Goal: Information Seeking & Learning: Learn about a topic

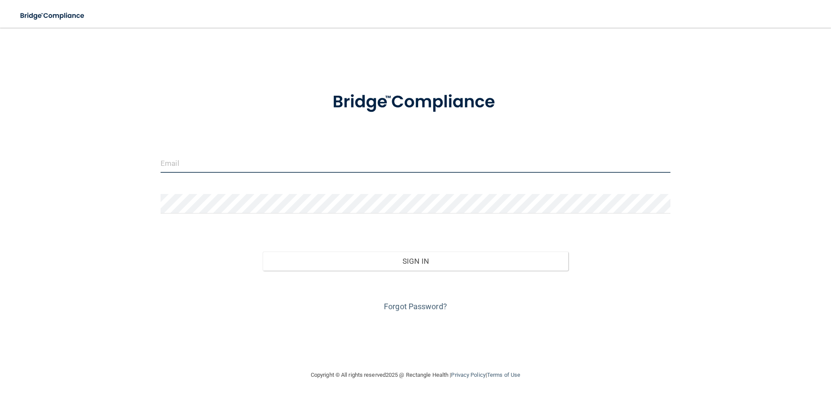
type input "[EMAIL_ADDRESS][DOMAIN_NAME]"
drag, startPoint x: 347, startPoint y: 163, endPoint x: 145, endPoint y: 170, distance: 202.1
click at [145, 170] on div "[EMAIL_ADDRESS][DOMAIN_NAME] Invalid email/password. You don't have permission …" at bounding box center [415, 198] width 796 height 324
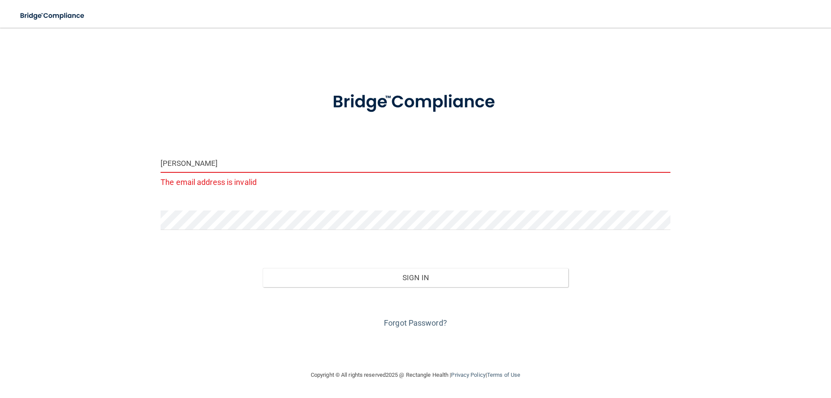
type input "[EMAIL_ADDRESS][DOMAIN_NAME]"
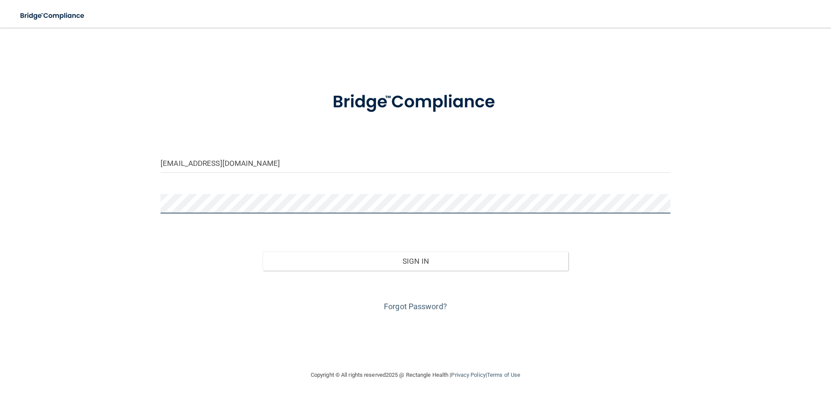
click at [154, 202] on div "[EMAIL_ADDRESS][DOMAIN_NAME] Invalid email/password. You don't have permission …" at bounding box center [415, 198] width 796 height 324
click at [130, 280] on div "[EMAIL_ADDRESS][DOMAIN_NAME] Invalid email/password. You don't have permission …" at bounding box center [415, 198] width 796 height 324
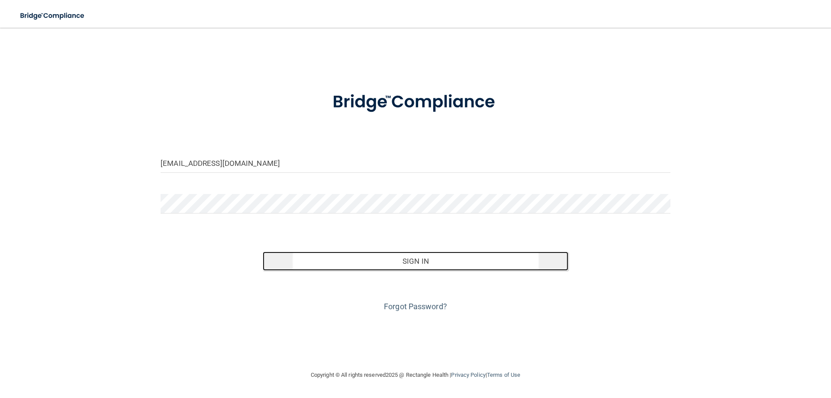
click at [396, 265] on button "Sign In" at bounding box center [416, 260] width 306 height 19
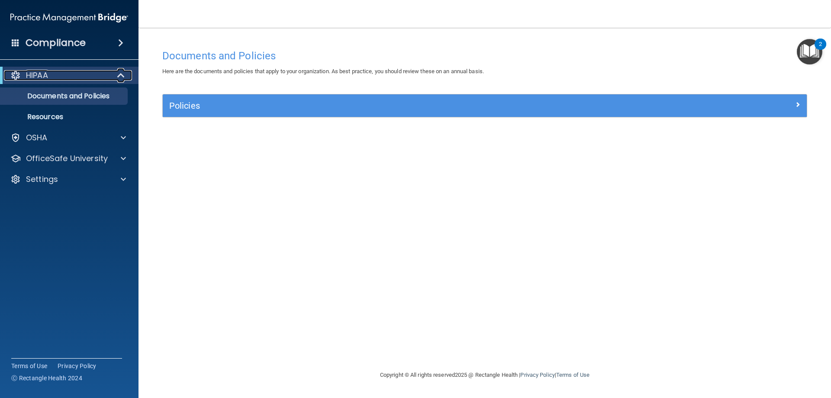
click at [69, 78] on div "HIPAA" at bounding box center [57, 75] width 107 height 10
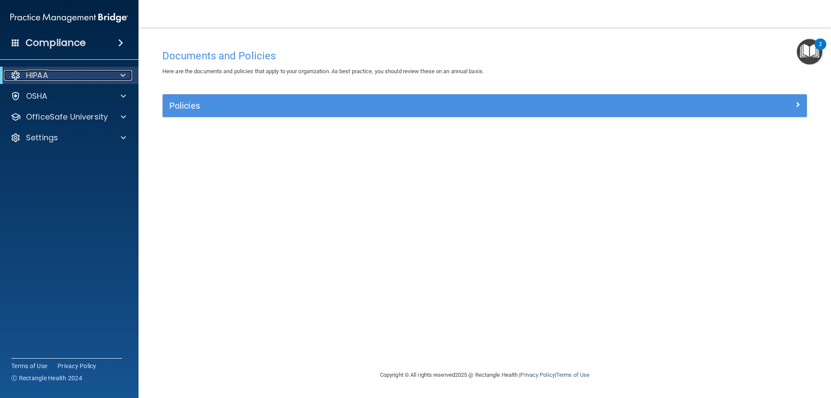
click at [81, 73] on div "HIPAA" at bounding box center [57, 75] width 107 height 10
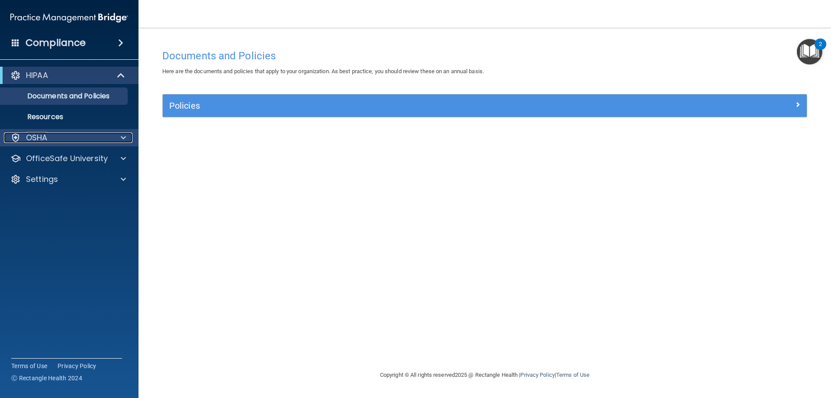
click at [85, 139] on div "OSHA" at bounding box center [57, 137] width 107 height 10
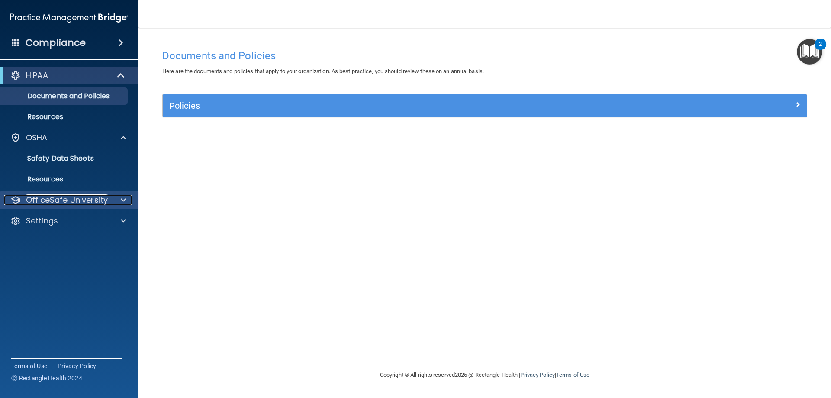
click at [100, 203] on p "OfficeSafe University" at bounding box center [67, 200] width 82 height 10
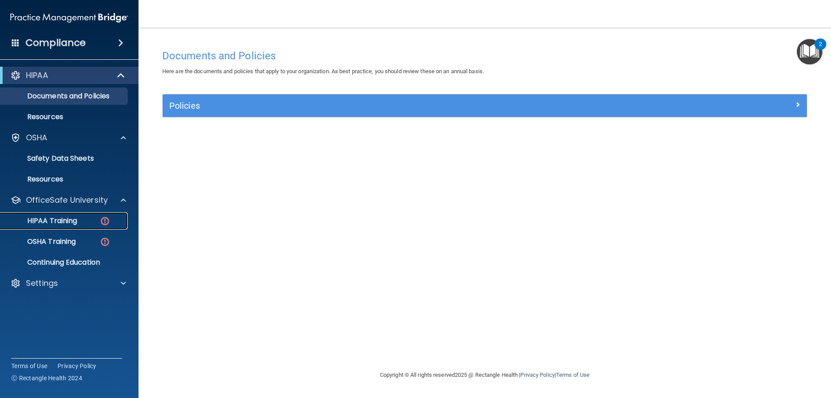
click at [90, 222] on div "HIPAA Training" at bounding box center [65, 220] width 118 height 9
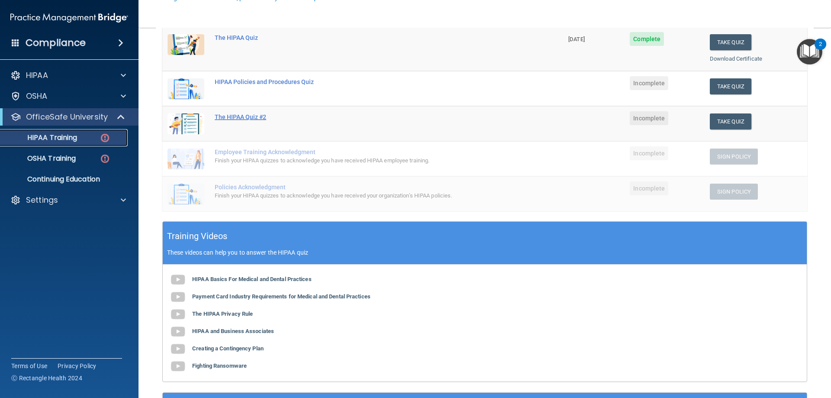
scroll to position [130, 0]
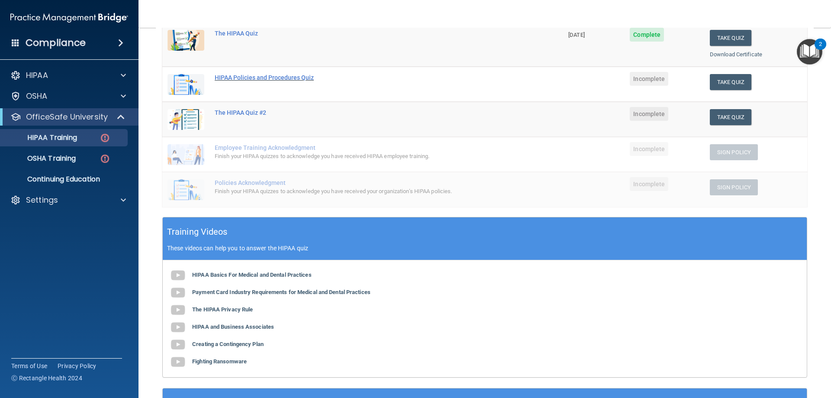
click at [270, 77] on div "HIPAA Policies and Procedures Quiz" at bounding box center [367, 77] width 305 height 7
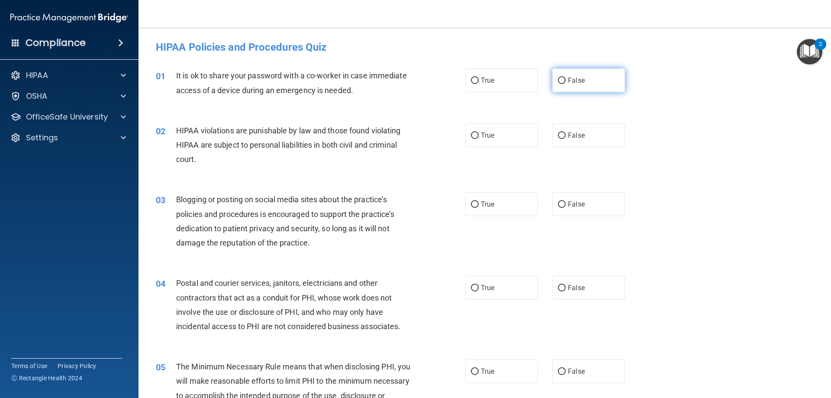
click at [595, 83] on label "False" at bounding box center [588, 80] width 73 height 24
click at [565, 83] on input "False" at bounding box center [562, 80] width 8 height 6
radio input "true"
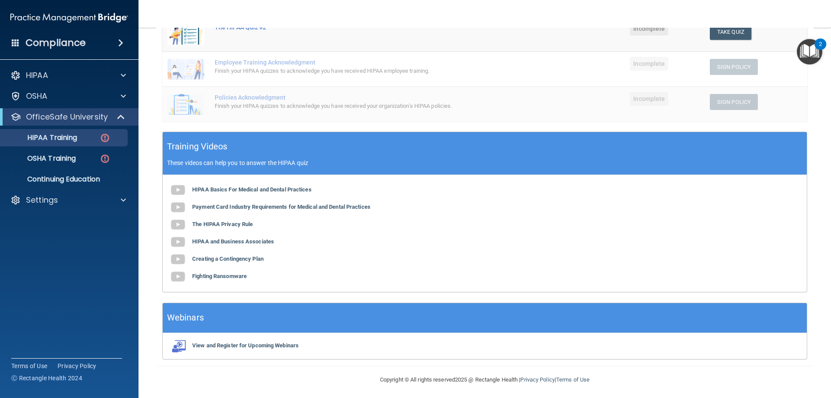
scroll to position [218, 0]
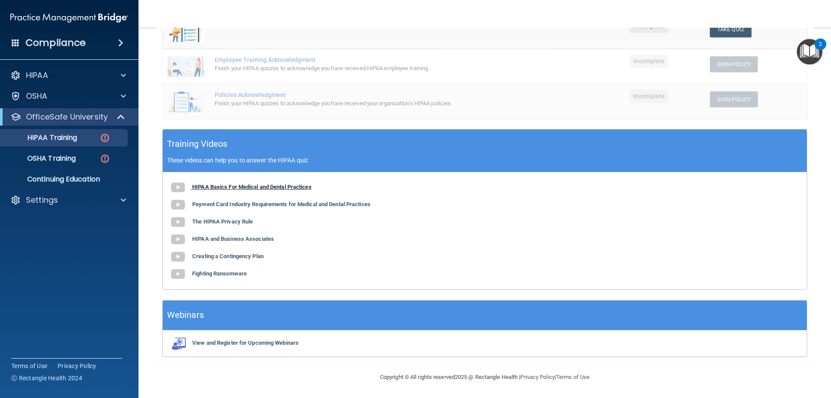
click at [260, 185] on b "HIPAA Basics For Medical and Dental Practices" at bounding box center [251, 186] width 119 height 6
click at [247, 201] on b "Payment Card Industry Requirements for Medical and Dental Practices" at bounding box center [281, 204] width 178 height 6
click at [217, 222] on b "The HIPAA Privacy Rule" at bounding box center [222, 221] width 61 height 6
click at [197, 256] on b "Creating a Contingency Plan" at bounding box center [227, 256] width 71 height 6
click at [197, 274] on b "Fighting Ransomware" at bounding box center [219, 273] width 55 height 6
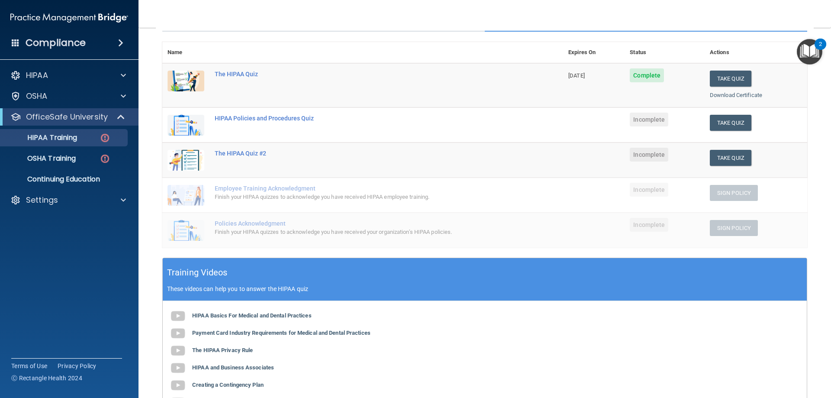
scroll to position [0, 0]
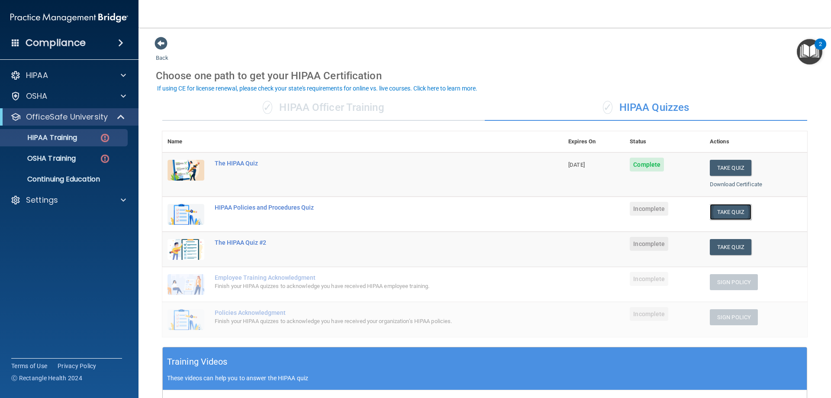
click at [729, 212] on button "Take Quiz" at bounding box center [730, 212] width 42 height 16
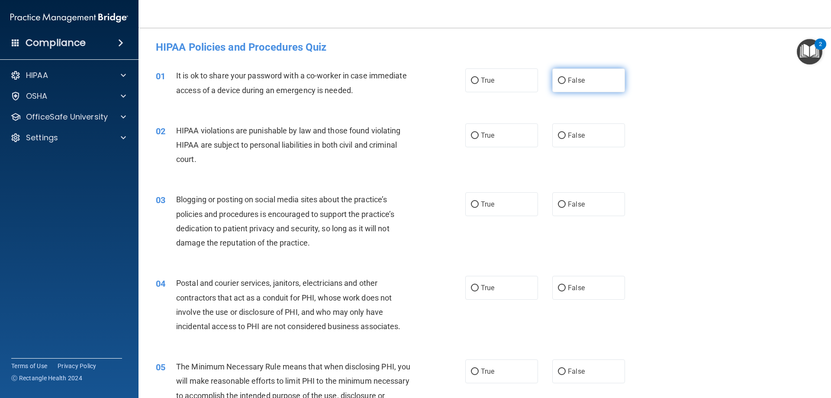
click at [596, 86] on label "False" at bounding box center [588, 80] width 73 height 24
click at [565, 84] on input "False" at bounding box center [562, 80] width 8 height 6
radio input "true"
click at [482, 144] on label "True" at bounding box center [501, 135] width 73 height 24
click at [478, 139] on input "True" at bounding box center [475, 135] width 8 height 6
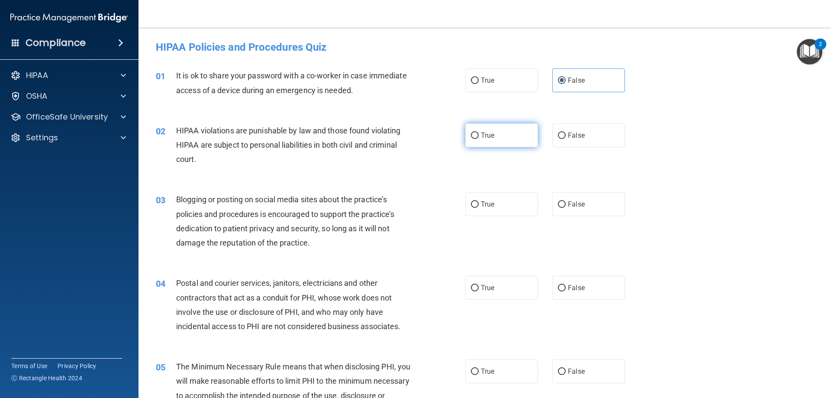
radio input "true"
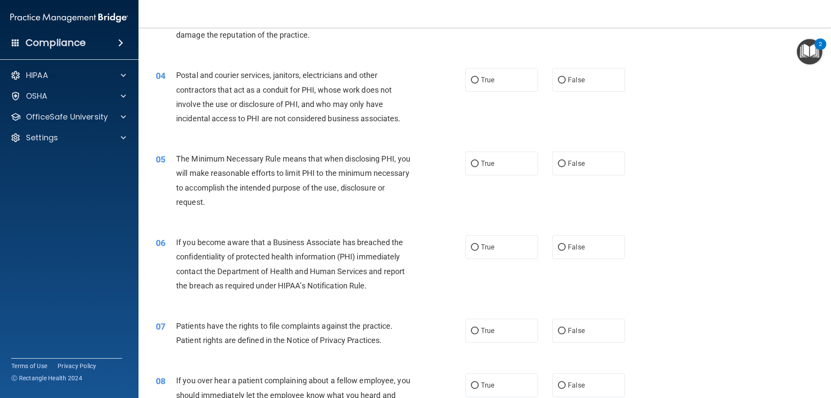
scroll to position [216, 0]
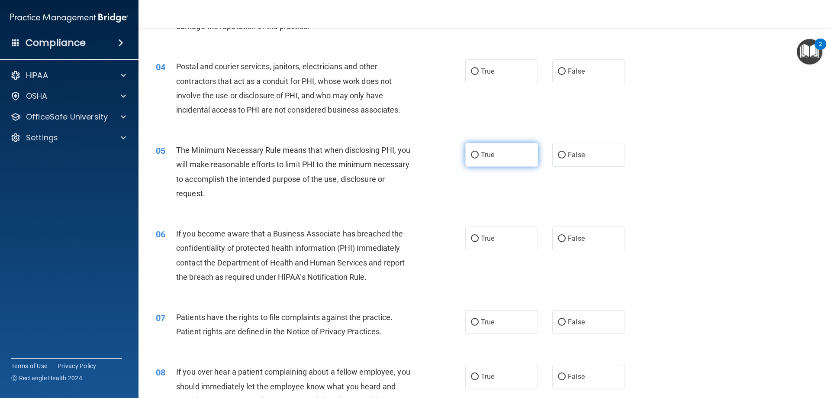
click at [481, 155] on span "True" at bounding box center [487, 155] width 13 height 8
click at [478, 155] on input "True" at bounding box center [475, 155] width 8 height 6
radio input "true"
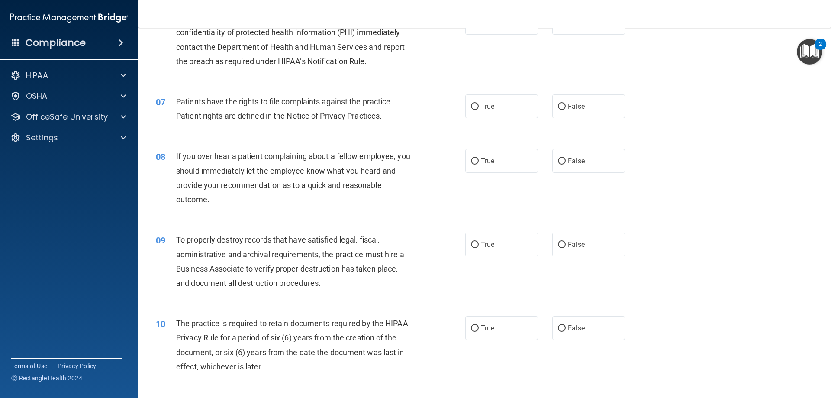
scroll to position [433, 0]
click at [580, 156] on span "False" at bounding box center [576, 160] width 17 height 8
click at [565, 157] on input "False" at bounding box center [562, 160] width 8 height 6
radio input "true"
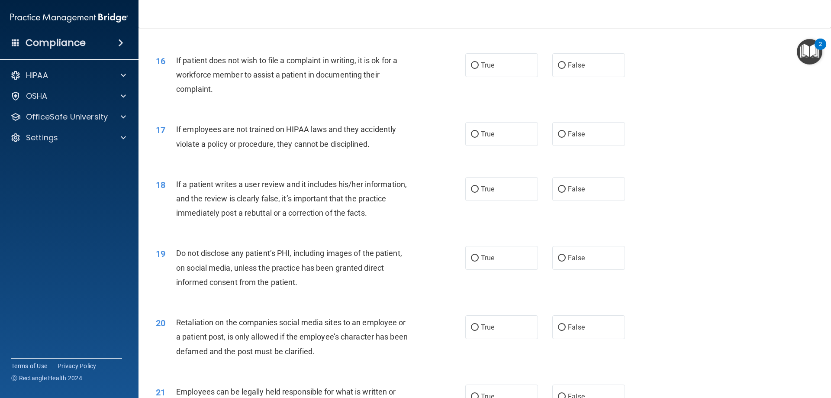
scroll to position [1081, 0]
click at [581, 144] on label "False" at bounding box center [588, 133] width 73 height 24
click at [565, 136] on input "False" at bounding box center [562, 133] width 8 height 6
radio input "true"
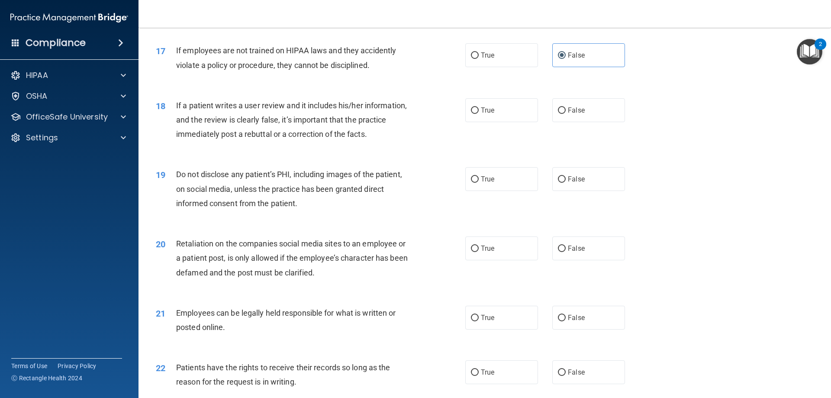
scroll to position [1168, 0]
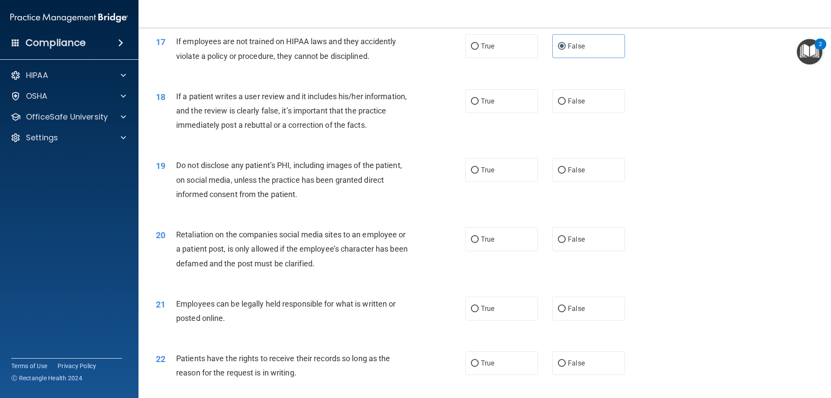
click at [355, 60] on span "If employees are not trained on HIPAA laws and they accidently violate a policy…" at bounding box center [286, 48] width 220 height 23
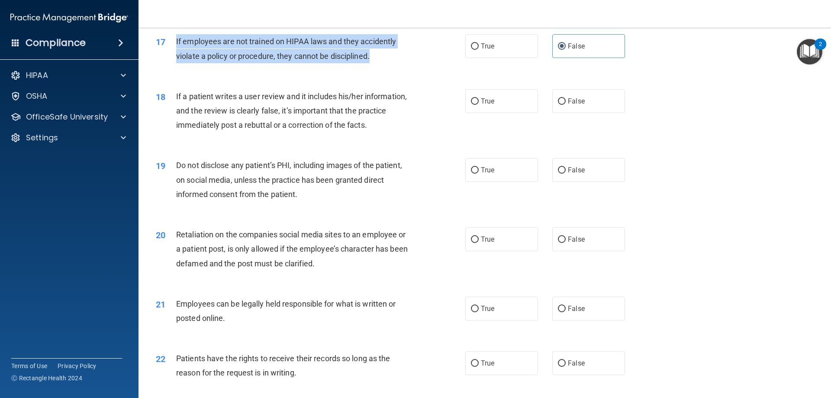
drag, startPoint x: 376, startPoint y: 72, endPoint x: 170, endPoint y: 51, distance: 207.9
click at [170, 51] on div "17 If employees are not trained on HIPAA laws and they accidently violate a pol…" at bounding box center [310, 50] width 335 height 33
click at [471, 173] on input "True" at bounding box center [475, 170] width 8 height 6
radio input "true"
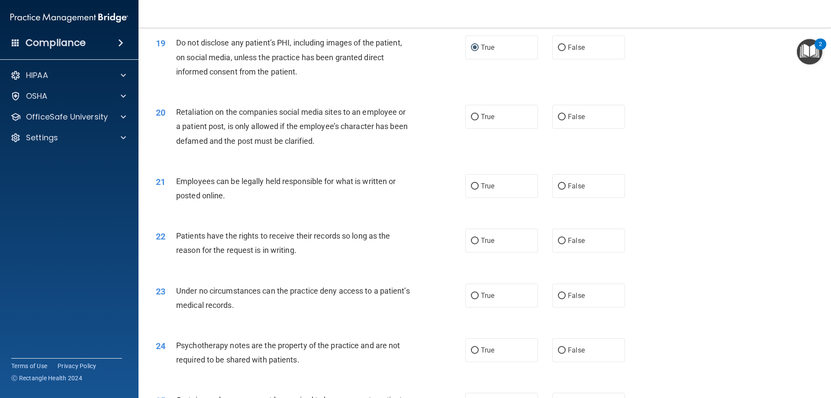
scroll to position [1298, 0]
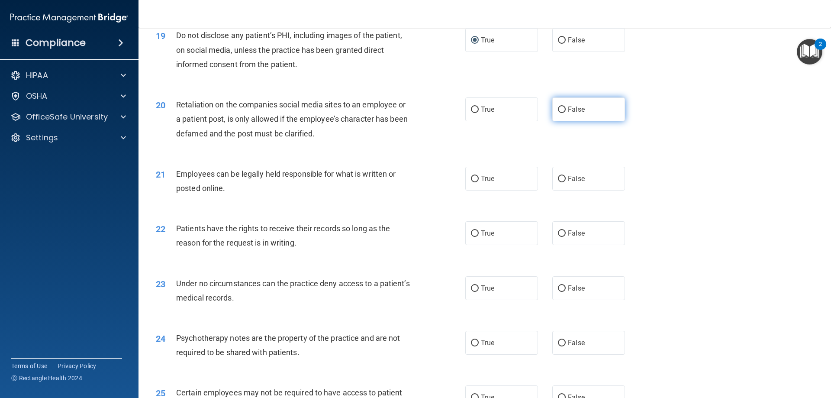
click at [576, 113] on span "False" at bounding box center [576, 109] width 17 height 8
click at [565, 113] on input "False" at bounding box center [562, 109] width 8 height 6
radio input "true"
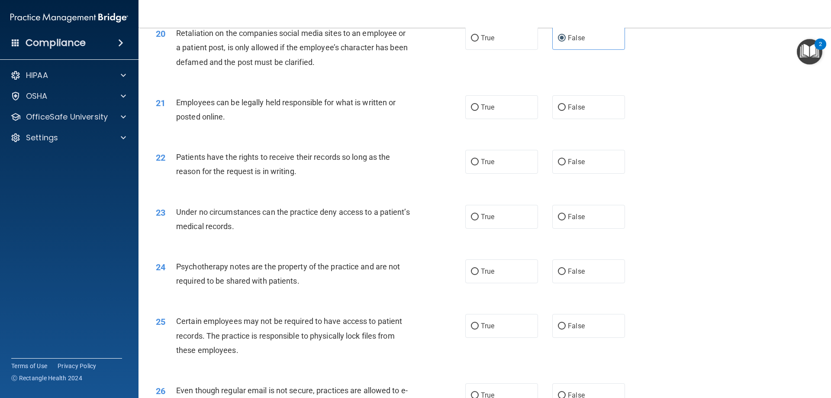
scroll to position [1384, 0]
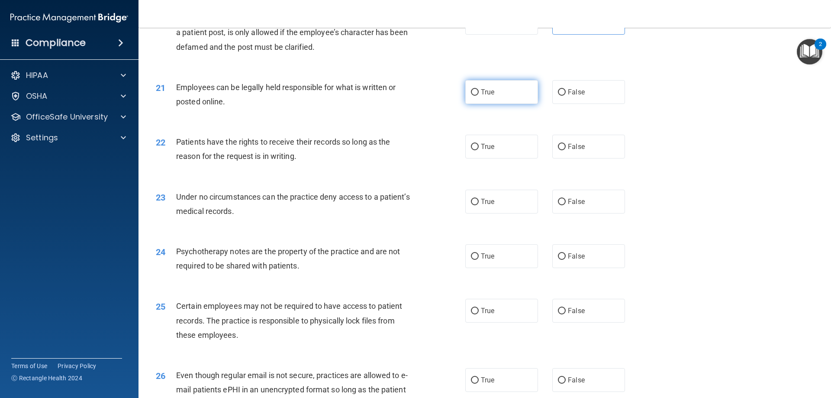
click at [522, 104] on label "True" at bounding box center [501, 92] width 73 height 24
click at [478, 96] on input "True" at bounding box center [475, 92] width 8 height 6
radio input "true"
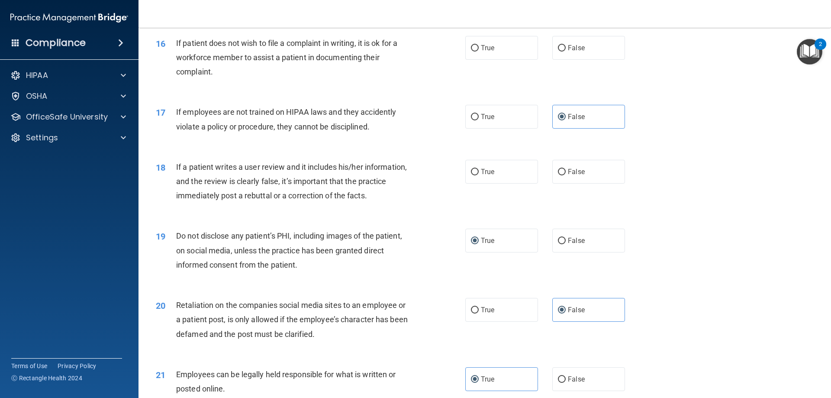
scroll to position [1125, 0]
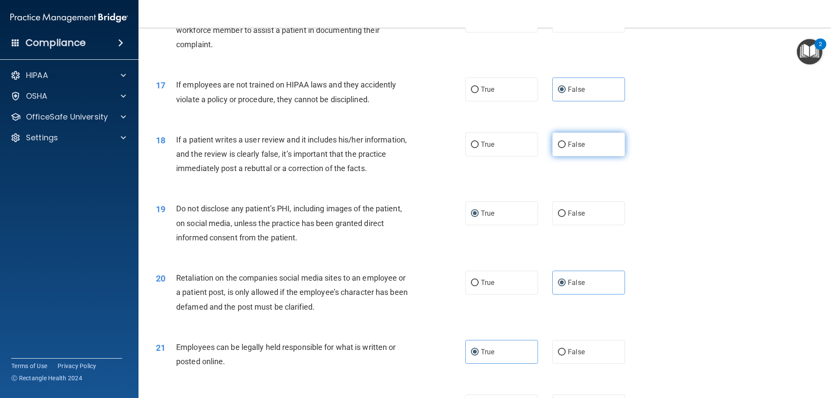
click at [565, 156] on label "False" at bounding box center [588, 144] width 73 height 24
click at [565, 148] on input "False" at bounding box center [562, 144] width 8 height 6
radio input "true"
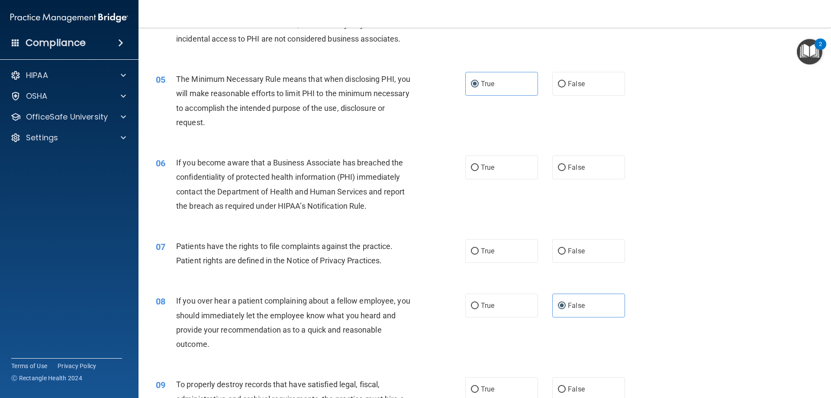
scroll to position [303, 0]
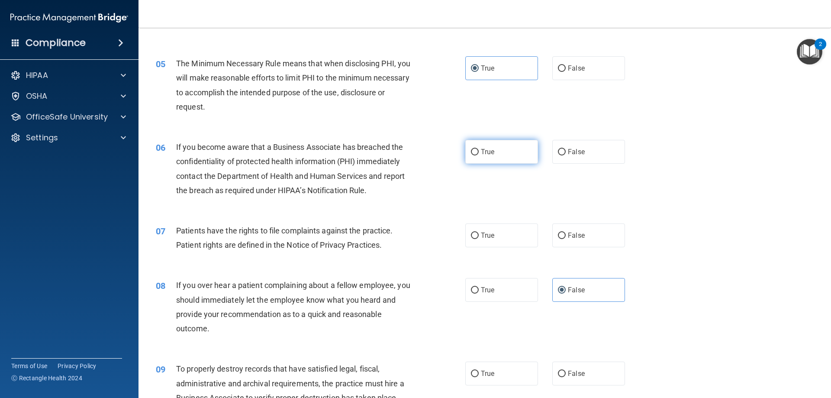
click at [476, 160] on label "True" at bounding box center [501, 152] width 73 height 24
click at [476, 155] on input "True" at bounding box center [475, 152] width 8 height 6
radio input "true"
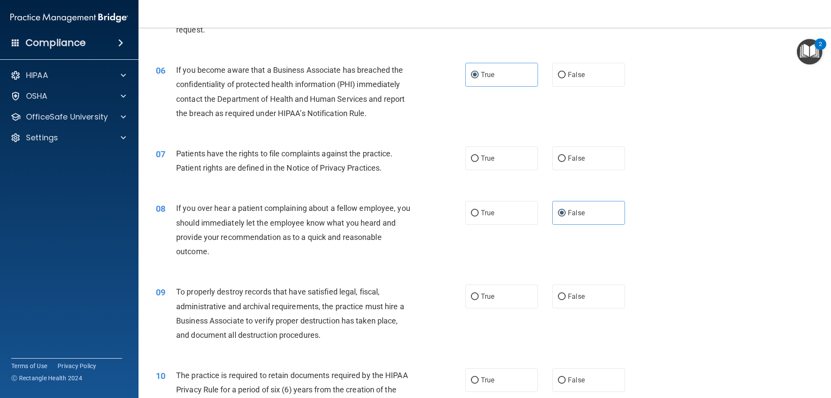
scroll to position [389, 0]
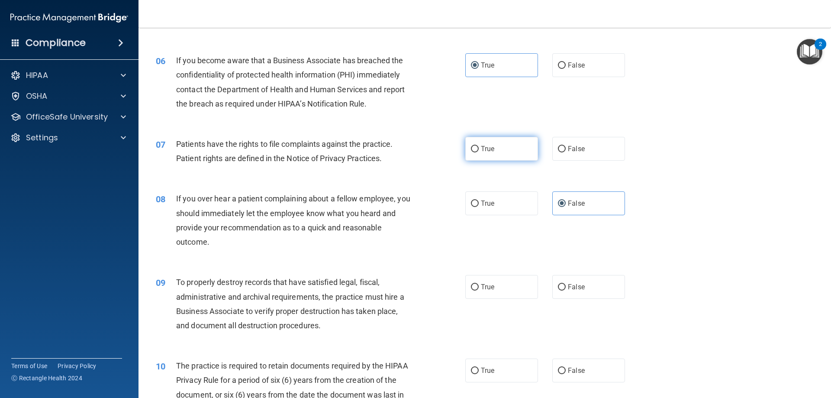
click at [490, 151] on span "True" at bounding box center [487, 148] width 13 height 8
click at [478, 151] on input "True" at bounding box center [475, 149] width 8 height 6
radio input "true"
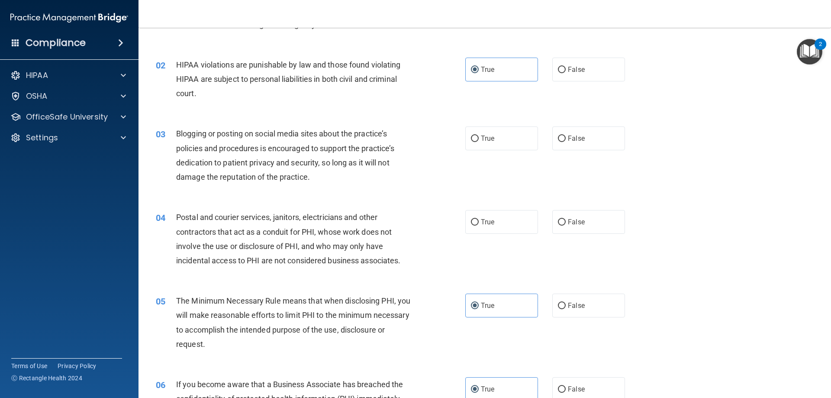
scroll to position [87, 0]
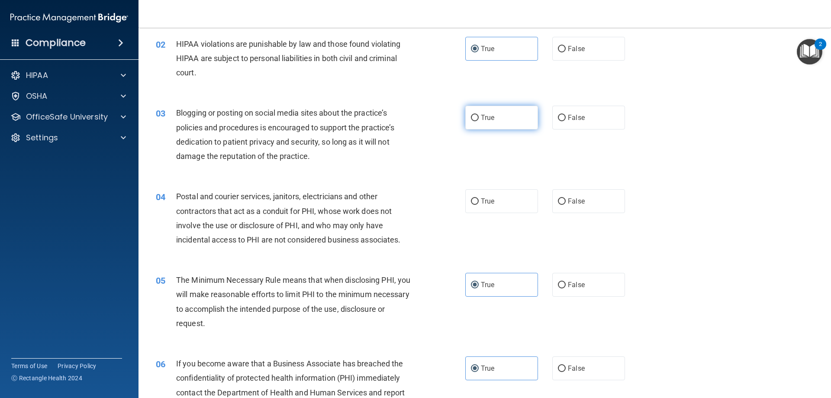
click at [474, 118] on input "True" at bounding box center [475, 118] width 8 height 6
radio input "true"
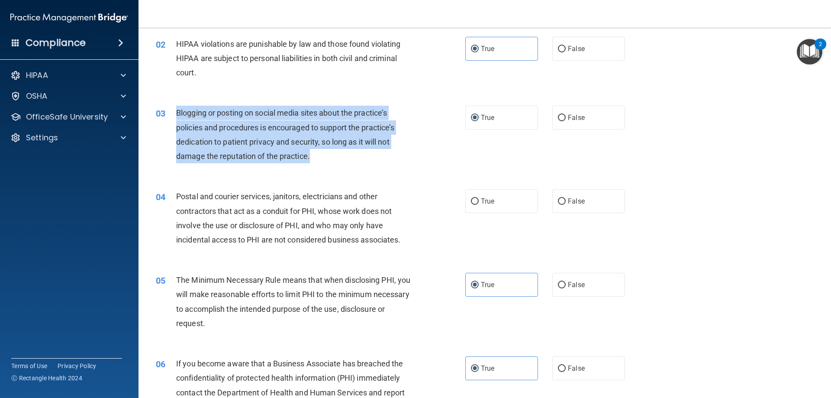
drag, startPoint x: 175, startPoint y: 111, endPoint x: 318, endPoint y: 159, distance: 151.0
click at [318, 159] on div "03 Blogging or posting on social media sites about the practice’s policies and …" at bounding box center [310, 137] width 335 height 62
copy div "Blogging or posting on social media sites about the practice’s policies and pro…"
click at [421, 144] on div "03 Blogging or posting on social media sites about the practice’s policies and …" at bounding box center [310, 137] width 335 height 62
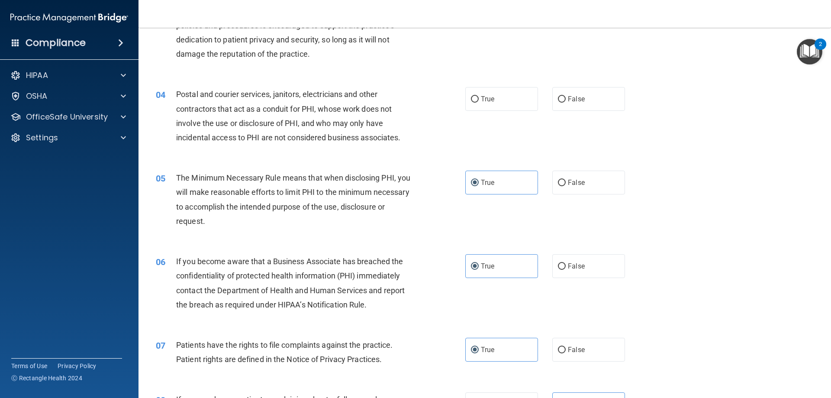
scroll to position [216, 0]
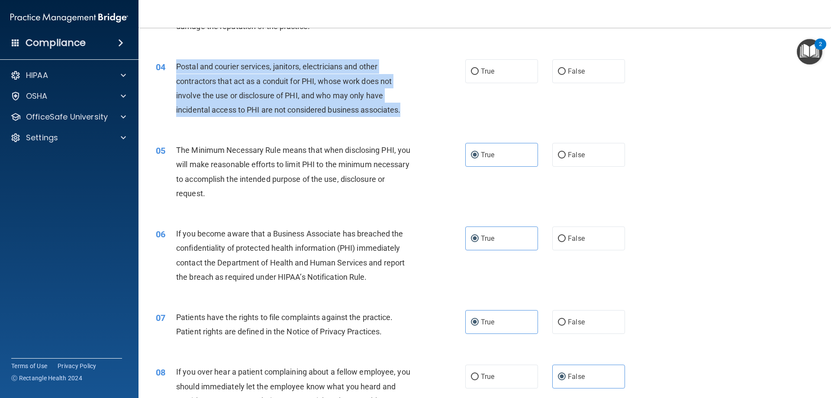
drag, startPoint x: 178, startPoint y: 64, endPoint x: 403, endPoint y: 111, distance: 229.9
click at [403, 111] on div "Postal and courier services, janitors, electricians and other contractors that …" at bounding box center [297, 88] width 242 height 58
copy span "Postal and courier services, janitors, electricians and other contractors that …"
click at [452, 104] on div "04 Postal and courier services, janitors, electricians and other contractors th…" at bounding box center [310, 90] width 335 height 62
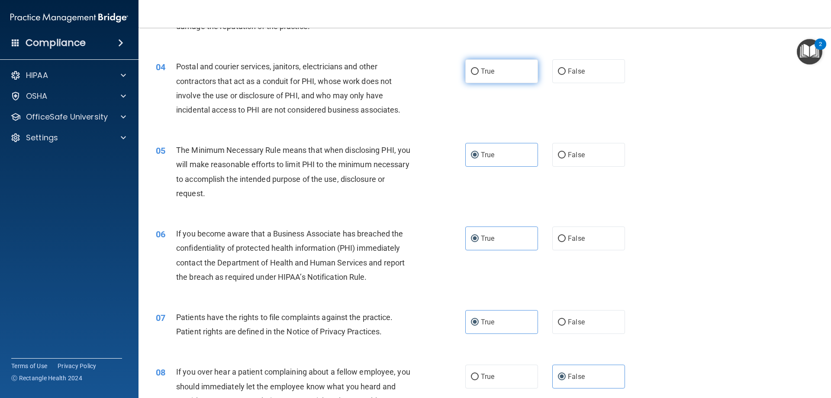
click at [493, 76] on label "True" at bounding box center [501, 71] width 73 height 24
click at [478, 75] on input "True" at bounding box center [475, 71] width 8 height 6
radio input "true"
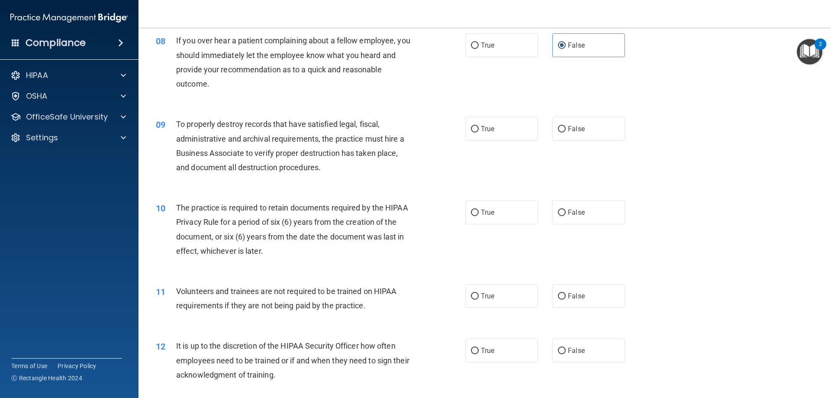
scroll to position [562, 0]
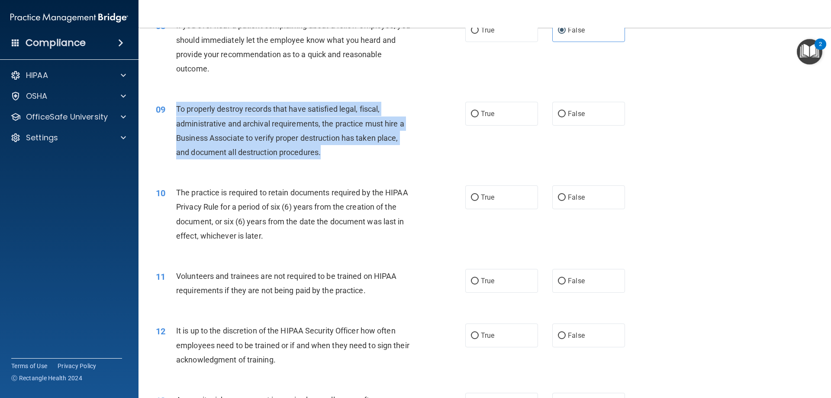
drag, startPoint x: 177, startPoint y: 109, endPoint x: 321, endPoint y: 155, distance: 151.6
click at [321, 155] on span "To properly destroy records that have satisfied legal, fiscal, administrative a…" at bounding box center [290, 130] width 228 height 52
copy span "To properly destroy records that have satisfied legal, fiscal, administrative a…"
click at [417, 142] on div "09 To properly destroy records that have satisfied legal, fiscal, administrativ…" at bounding box center [310, 133] width 335 height 62
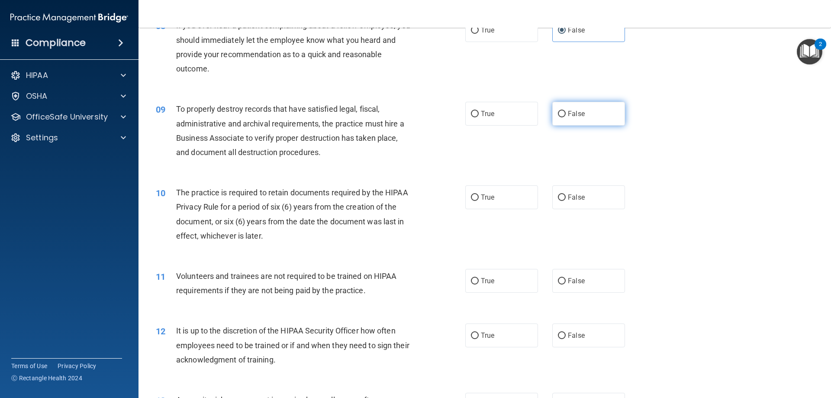
click at [574, 110] on span "False" at bounding box center [576, 113] width 17 height 8
click at [565, 111] on input "False" at bounding box center [562, 114] width 8 height 6
radio input "true"
click at [469, 193] on label "True" at bounding box center [501, 197] width 73 height 24
click at [471, 194] on input "True" at bounding box center [475, 197] width 8 height 6
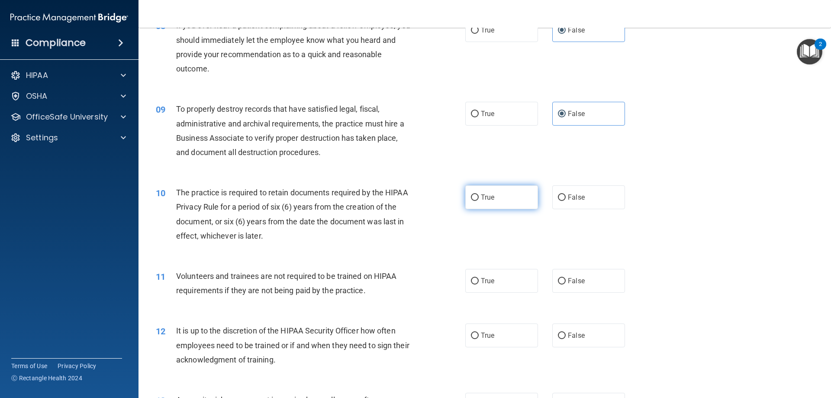
radio input "true"
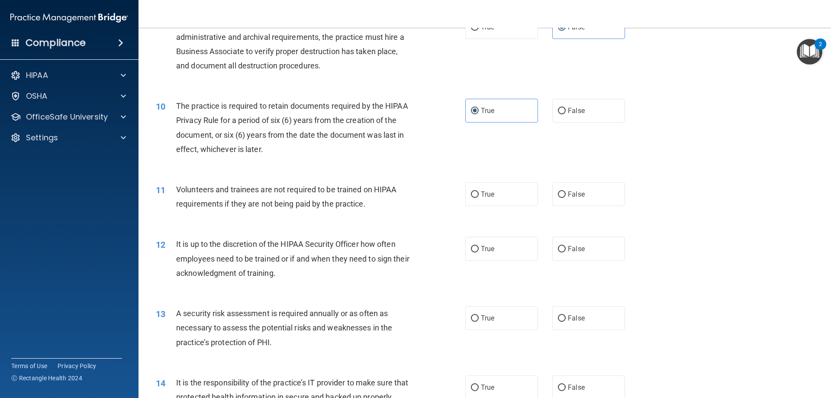
scroll to position [692, 0]
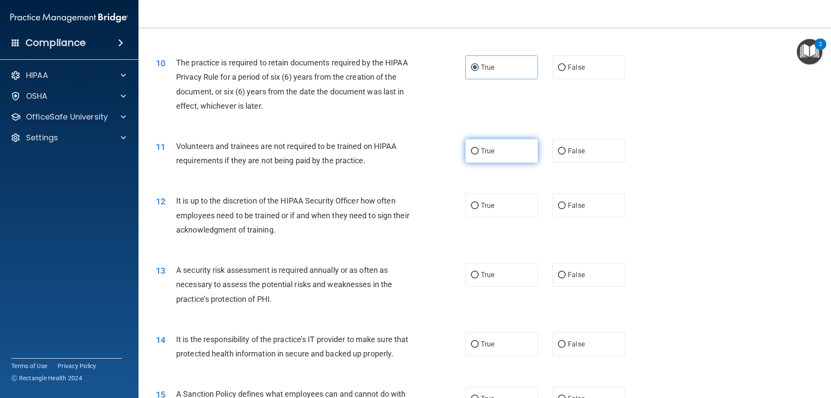
click at [514, 147] on label "True" at bounding box center [501, 151] width 73 height 24
click at [478, 148] on input "True" at bounding box center [475, 151] width 8 height 6
radio input "true"
click at [264, 177] on div "11 Volunteers and trainees are not required to be trained on HIPAA requirements…" at bounding box center [484, 155] width 671 height 55
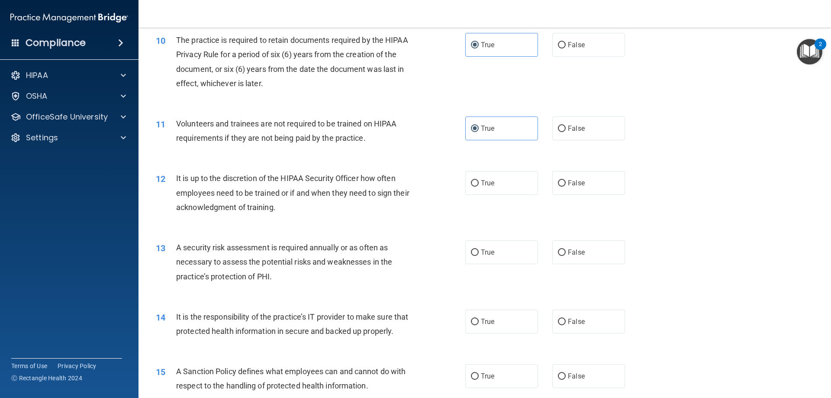
scroll to position [735, 0]
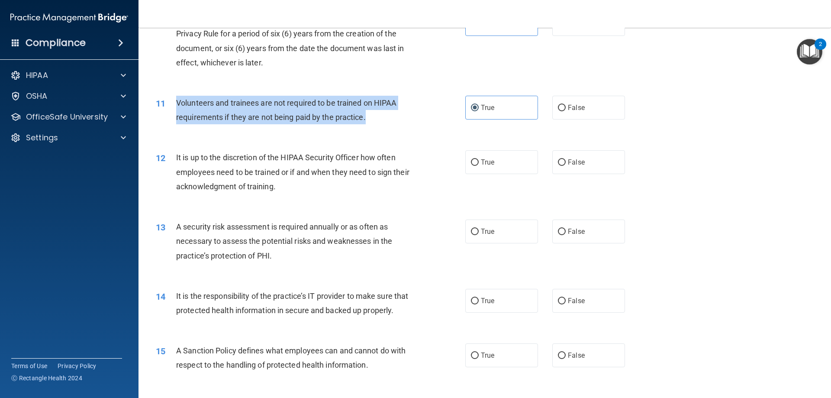
drag, startPoint x: 176, startPoint y: 99, endPoint x: 387, endPoint y: 119, distance: 211.2
click at [387, 119] on div "Volunteers and trainees are not required to be trained on HIPAA requirements if…" at bounding box center [297, 110] width 242 height 29
copy span "Volunteers and trainees are not required to be trained on HIPAA requirements if…"
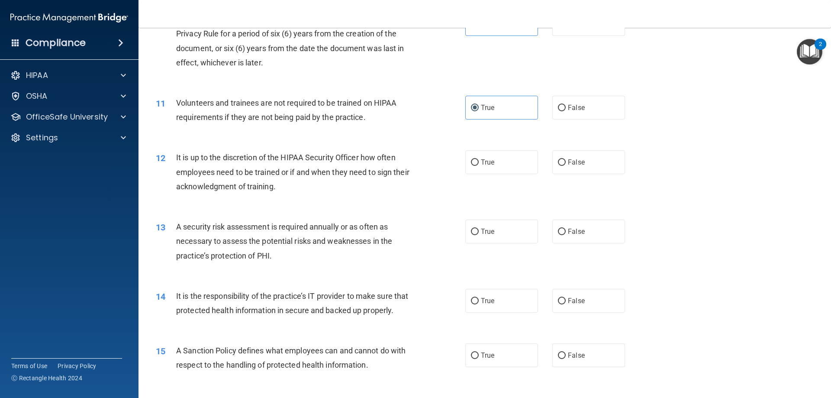
click at [562, 121] on div "11 Volunteers and trainees are not required to be trained on HIPAA requirements…" at bounding box center [484, 112] width 671 height 55
click at [568, 105] on span "False" at bounding box center [576, 107] width 17 height 8
click at [564, 105] on input "False" at bounding box center [562, 108] width 8 height 6
radio input "true"
radio input "false"
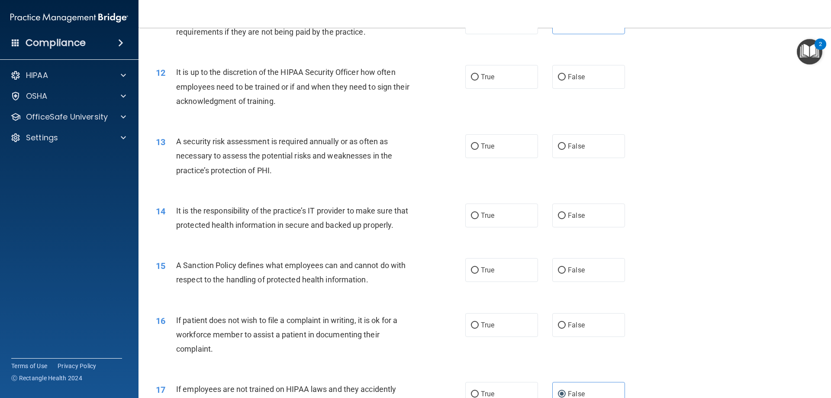
scroll to position [822, 0]
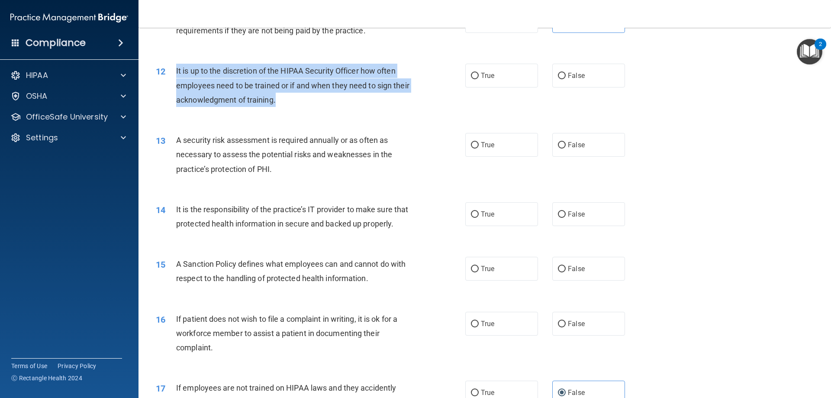
drag, startPoint x: 283, startPoint y: 100, endPoint x: 177, endPoint y: 73, distance: 109.7
click at [176, 73] on div "It is up to the discretion of the HIPAA Security Officer how often employees ne…" at bounding box center [297, 85] width 242 height 43
copy span "It is up to the discretion of the HIPAA Security Officer how often employees ne…"
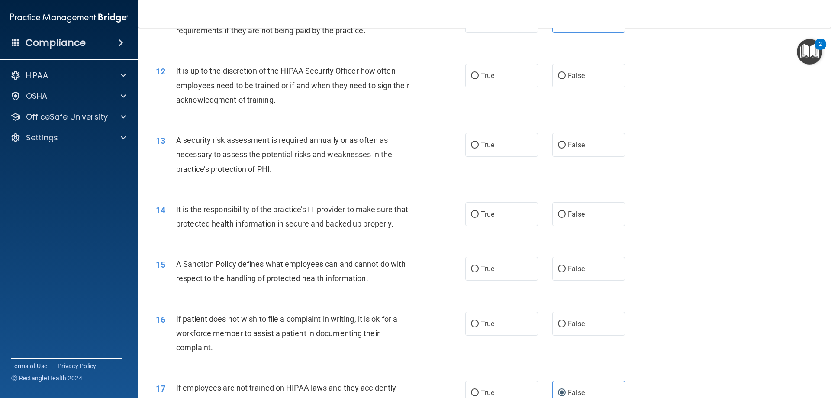
click at [346, 113] on div "12 It is up to the discretion of the HIPAA Security Officer how often employees…" at bounding box center [484, 87] width 671 height 69
click at [492, 79] on label "True" at bounding box center [501, 76] width 73 height 24
click at [478, 79] on input "True" at bounding box center [475, 76] width 8 height 6
radio input "true"
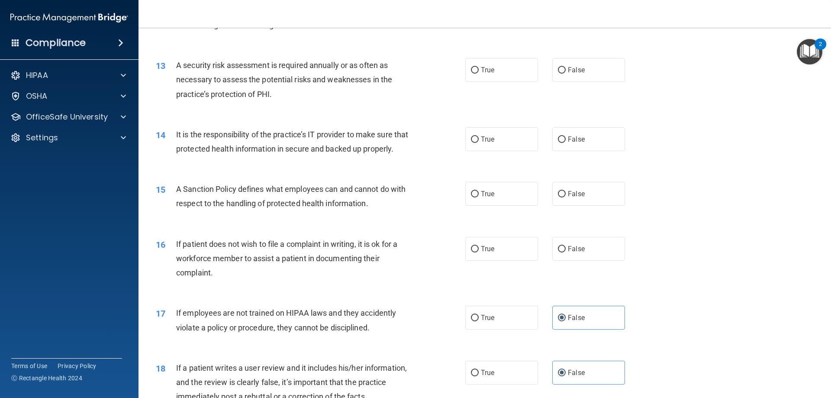
scroll to position [908, 0]
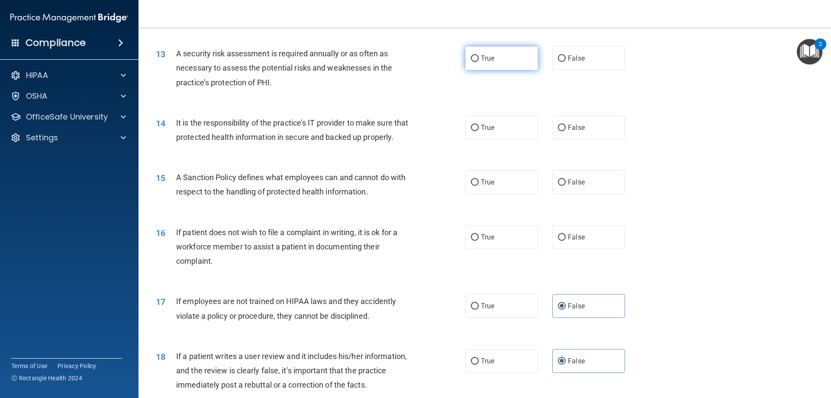
click at [487, 64] on label "True" at bounding box center [501, 58] width 73 height 24
click at [478, 62] on input "True" at bounding box center [475, 58] width 8 height 6
radio input "true"
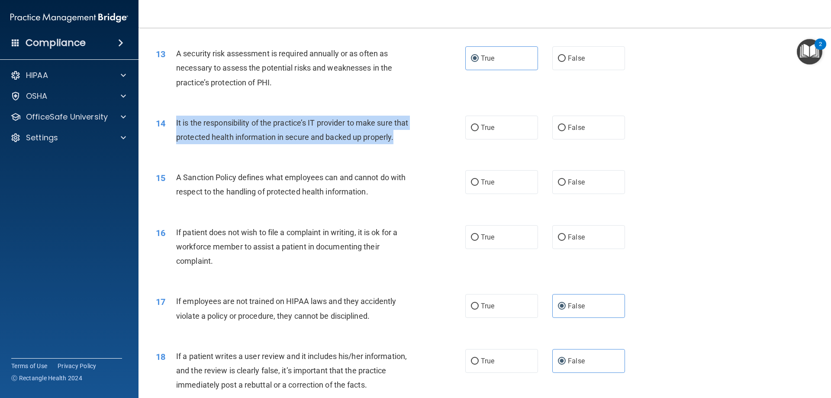
drag, startPoint x: 176, startPoint y: 121, endPoint x: 218, endPoint y: 150, distance: 51.1
click at [218, 144] on div "It is the responsibility of the practice’s IT provider to make sure that protec…" at bounding box center [297, 130] width 242 height 29
copy span "It is the responsibility of the practice’s IT provider to make sure that protec…"
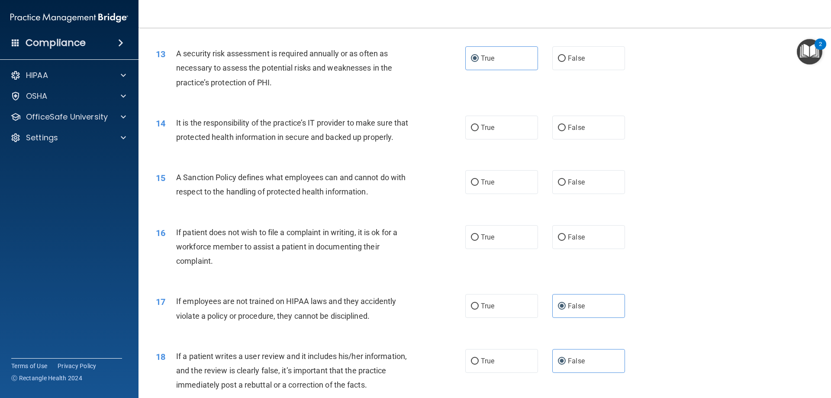
drag, startPoint x: 508, startPoint y: 130, endPoint x: 463, endPoint y: 142, distance: 46.1
click at [507, 130] on label "True" at bounding box center [501, 128] width 73 height 24
click at [478, 130] on input "True" at bounding box center [475, 128] width 8 height 6
radio input "true"
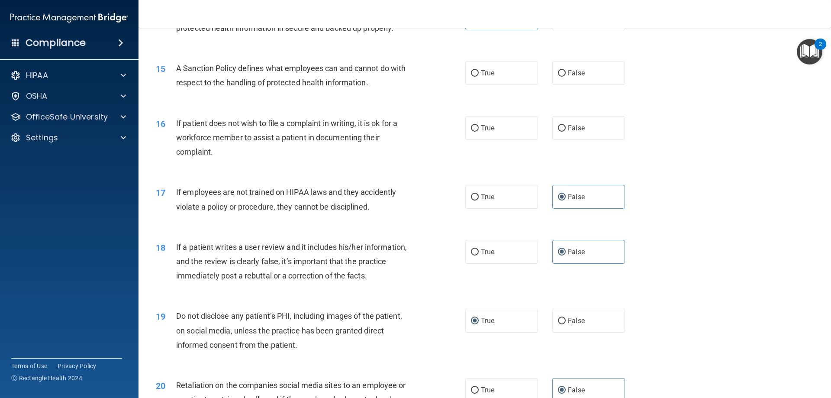
scroll to position [1038, 0]
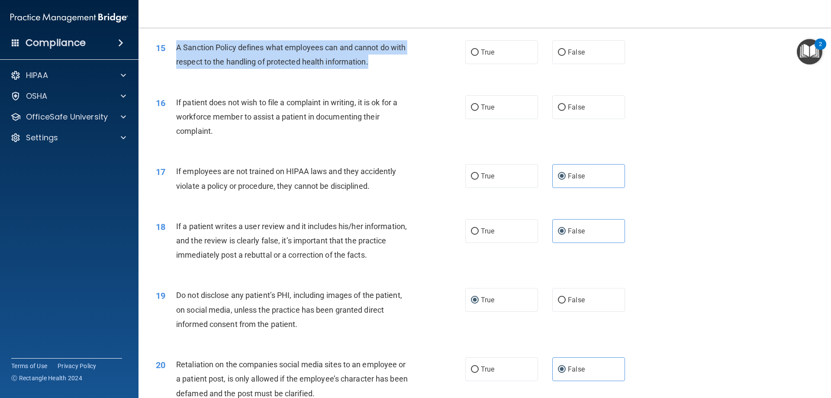
drag, startPoint x: 177, startPoint y: 62, endPoint x: 379, endPoint y: 73, distance: 202.7
click at [379, 69] on div "A Sanction Policy defines what employees can and cannot do with respect to the …" at bounding box center [297, 54] width 242 height 29
copy span "A Sanction Policy defines what employees can and cannot do with respect to the …"
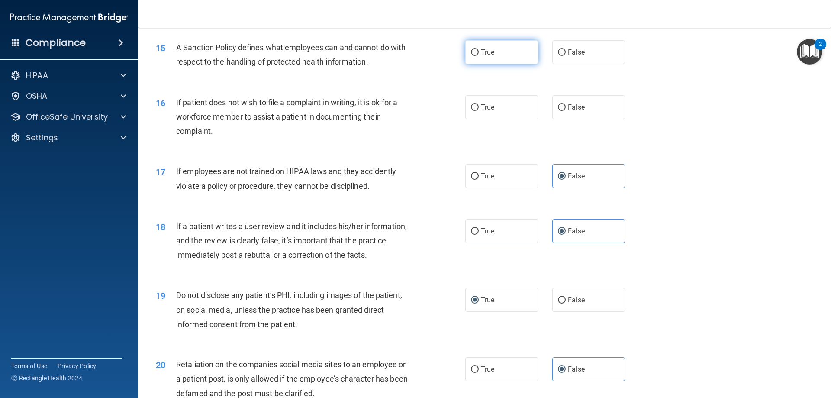
click at [502, 64] on label "True" at bounding box center [501, 52] width 73 height 24
click at [478, 56] on input "True" at bounding box center [475, 52] width 8 height 6
radio input "true"
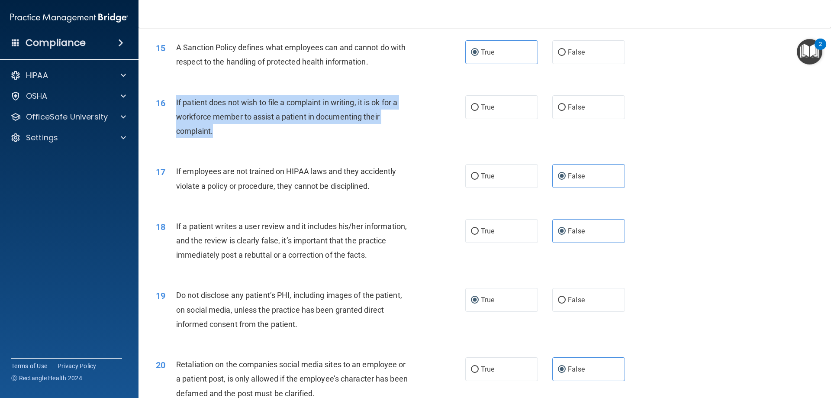
drag, startPoint x: 174, startPoint y: 116, endPoint x: 229, endPoint y: 145, distance: 62.5
click at [229, 143] on div "16 If patient does not wish to file a complaint in writing, it is ok for a work…" at bounding box center [310, 119] width 335 height 48
copy div "If patient does not wish to file a complaint in writing, it is ok for a workfor…"
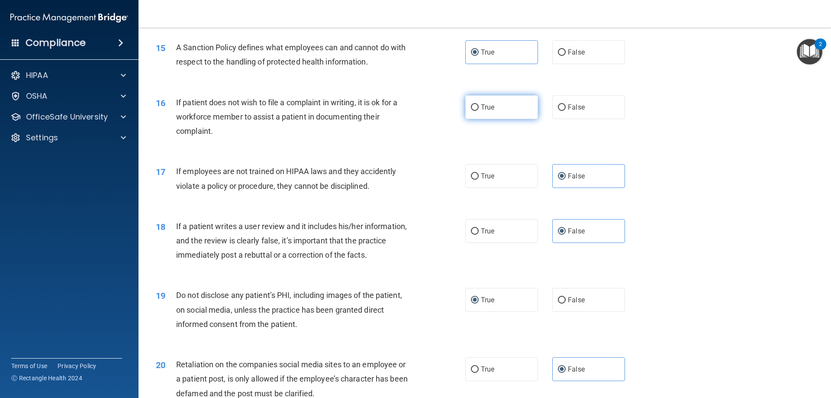
click at [500, 119] on label "True" at bounding box center [501, 107] width 73 height 24
click at [478, 111] on input "True" at bounding box center [475, 107] width 8 height 6
radio input "true"
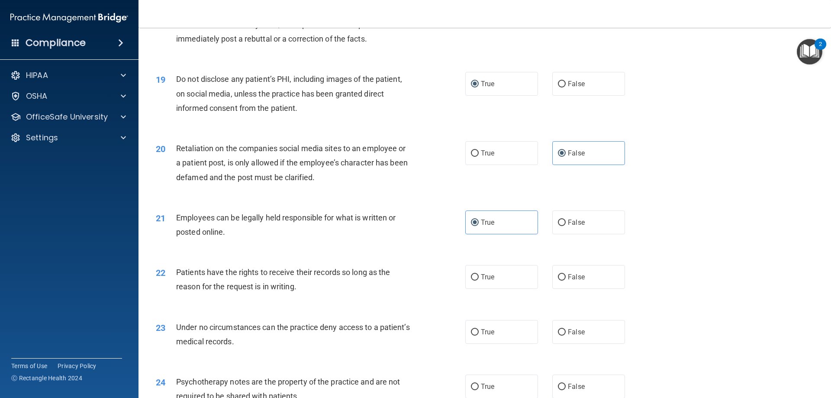
scroll to position [1211, 0]
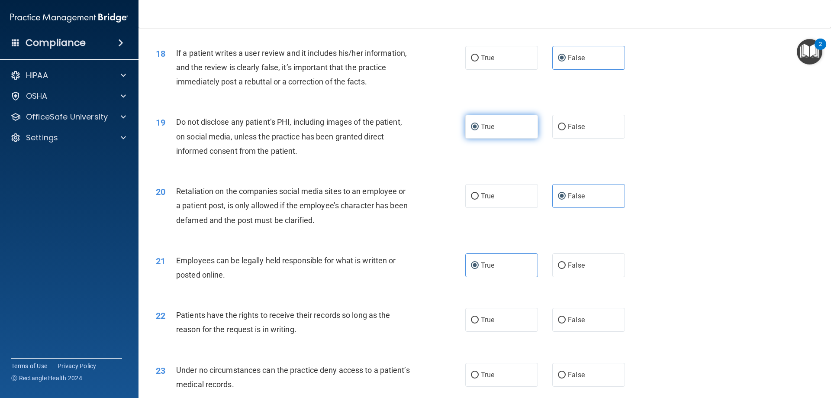
click at [499, 138] on label "True" at bounding box center [501, 127] width 73 height 24
click at [478, 130] on input "True" at bounding box center [475, 127] width 8 height 6
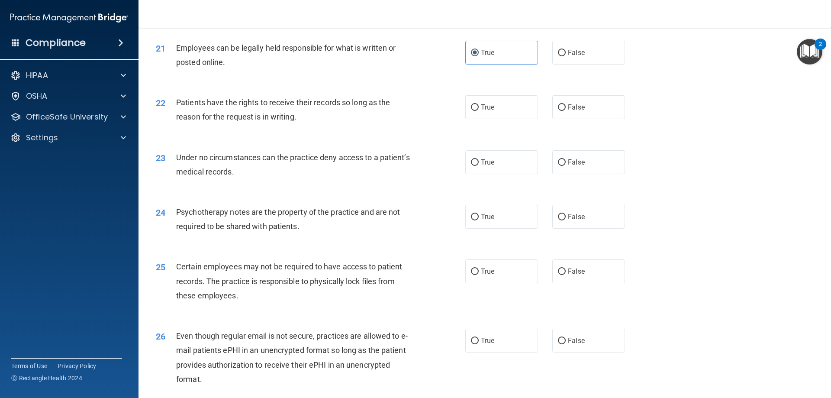
scroll to position [1428, 0]
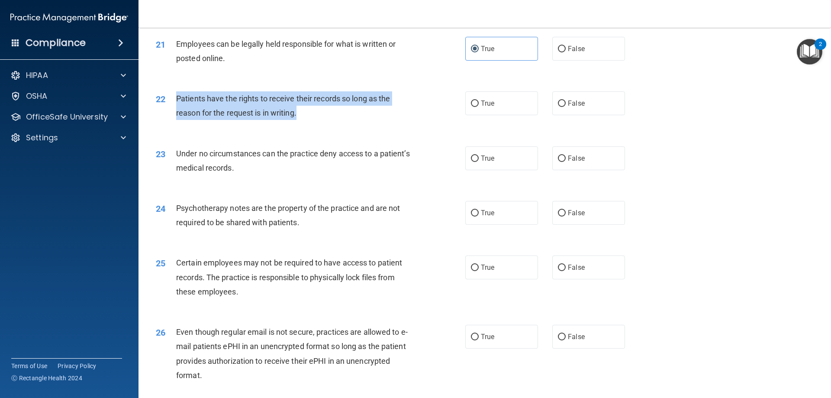
drag, startPoint x: 298, startPoint y: 127, endPoint x: 188, endPoint y: 112, distance: 111.8
click at [176, 112] on div "Patients have the rights to receive their records so long as the reason for the…" at bounding box center [297, 105] width 242 height 29
copy span "Patients have the rights to receive their records so long as the reason for the…"
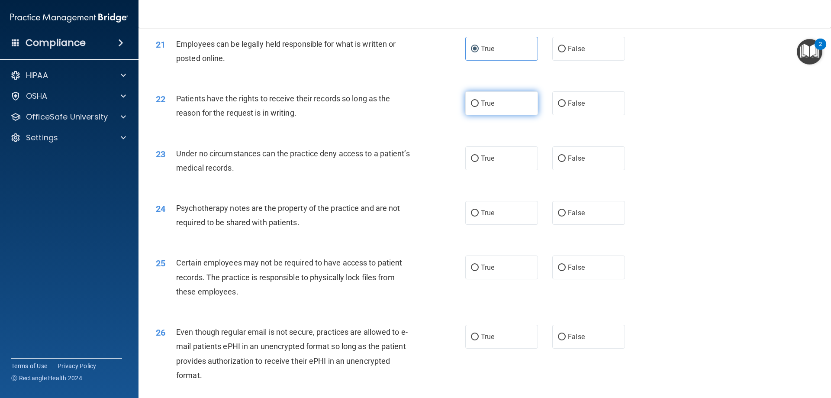
click at [476, 115] on label "True" at bounding box center [501, 103] width 73 height 24
click at [476, 107] on input "True" at bounding box center [475, 103] width 8 height 6
radio input "true"
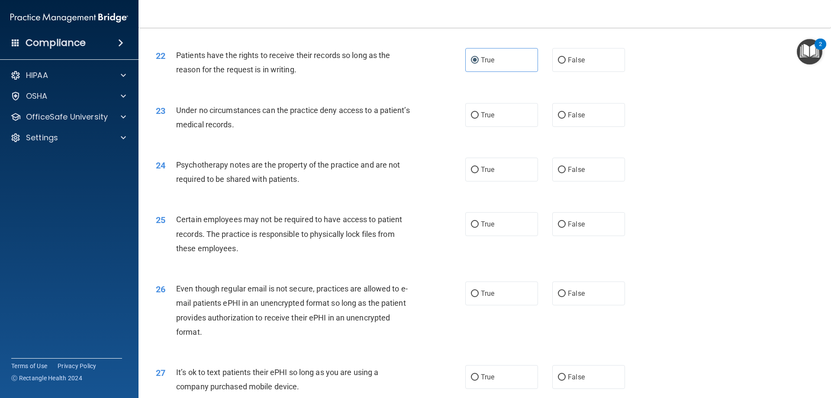
scroll to position [1514, 0]
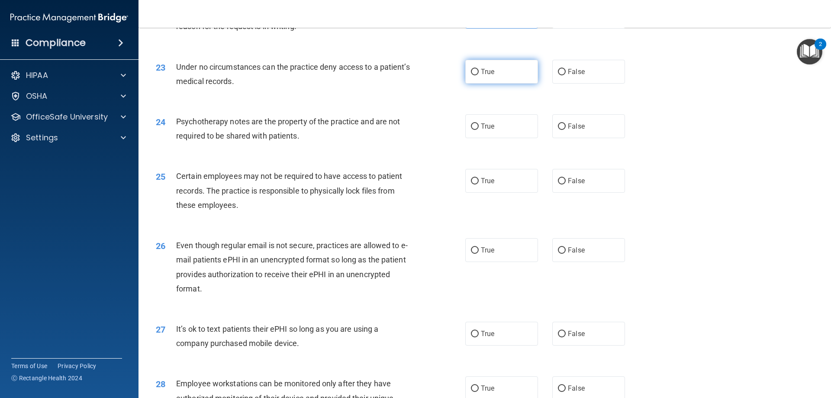
click at [501, 83] on label "True" at bounding box center [501, 72] width 73 height 24
click at [478, 75] on input "True" at bounding box center [475, 72] width 8 height 6
radio input "true"
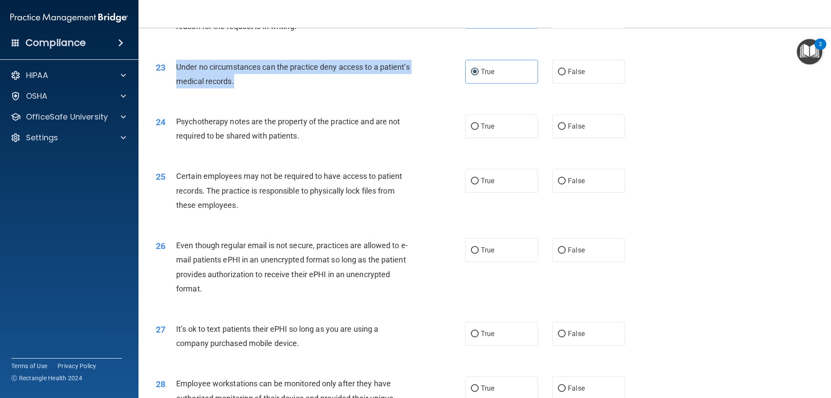
drag, startPoint x: 262, startPoint y: 96, endPoint x: 176, endPoint y: 80, distance: 87.1
click at [176, 80] on span "Under no circumstances can the practice deny access to a patient’s medical reco…" at bounding box center [293, 73] width 234 height 23
copy span "Under no circumstances can the practice deny access to a patient’s medical reco…"
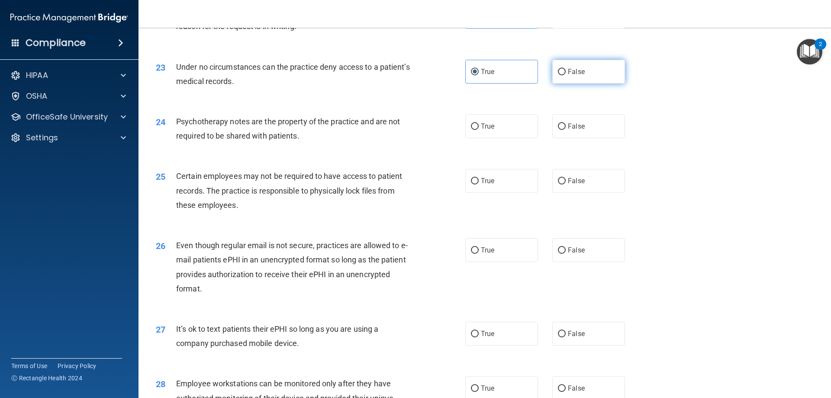
click at [563, 83] on label "False" at bounding box center [588, 72] width 73 height 24
click at [563, 75] on input "False" at bounding box center [562, 72] width 8 height 6
radio input "true"
radio input "false"
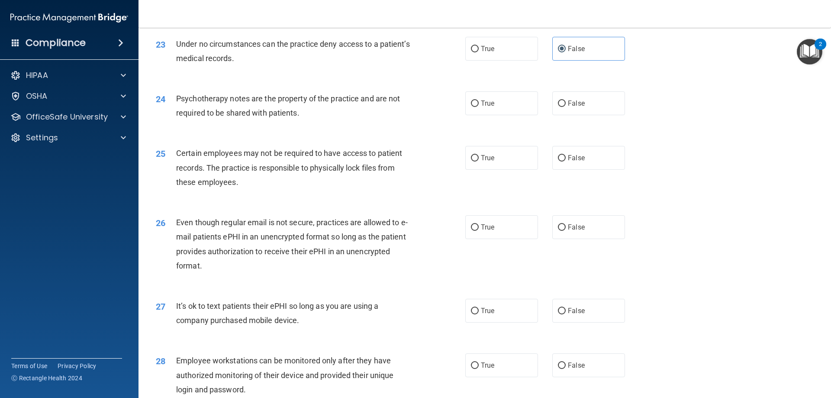
scroll to position [1557, 0]
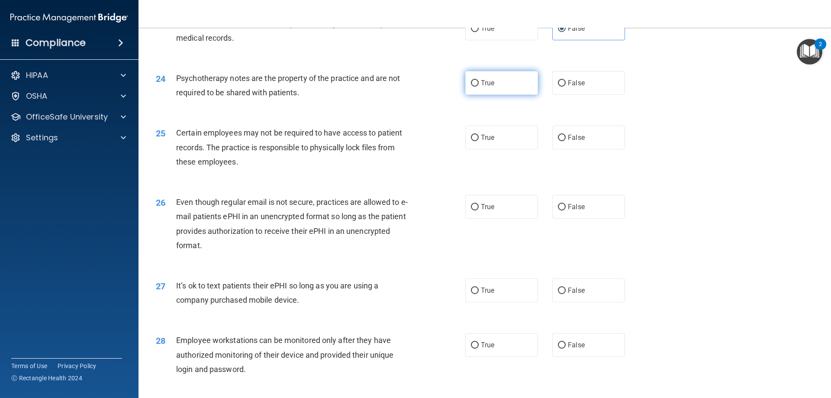
click at [484, 87] on span "True" at bounding box center [487, 83] width 13 height 8
click at [478, 87] on input "True" at bounding box center [475, 83] width 8 height 6
radio input "true"
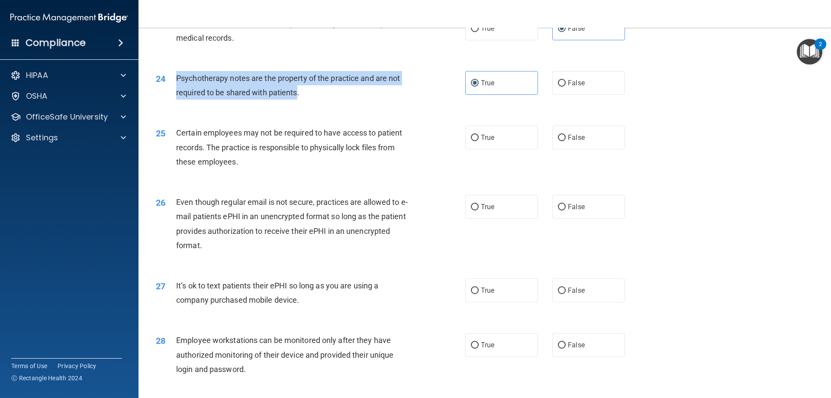
drag, startPoint x: 295, startPoint y: 107, endPoint x: 178, endPoint y: 94, distance: 118.3
click at [177, 94] on span "Psychotherapy notes are the property of the practice and are not required to be…" at bounding box center [288, 85] width 224 height 23
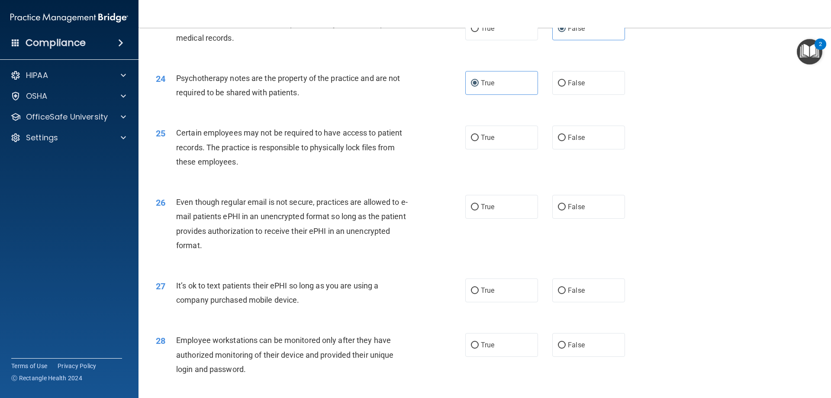
click at [362, 104] on div "24 Psychotherapy notes are the property of the practice and are not required to…" at bounding box center [310, 87] width 335 height 33
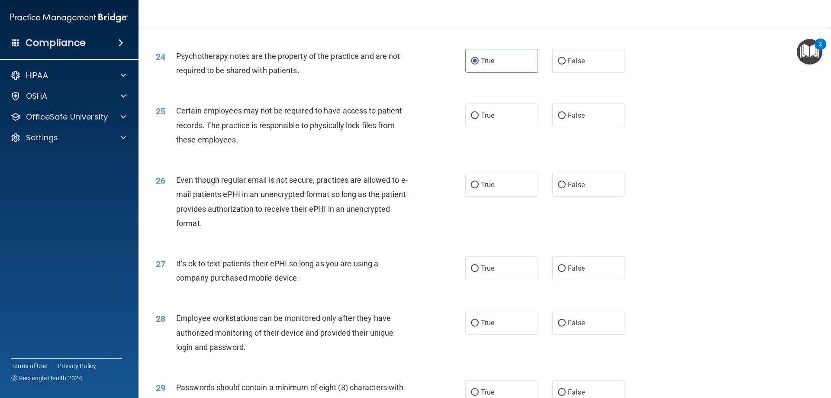
scroll to position [1601, 0]
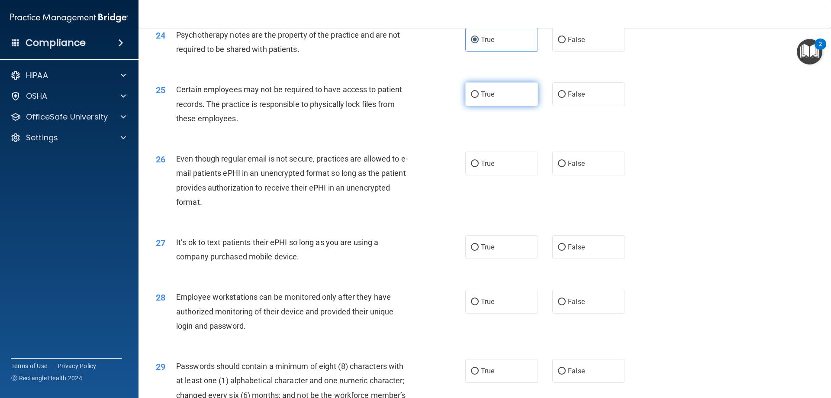
click at [494, 106] on label "True" at bounding box center [501, 94] width 73 height 24
click at [478, 98] on input "True" at bounding box center [475, 94] width 8 height 6
radio input "true"
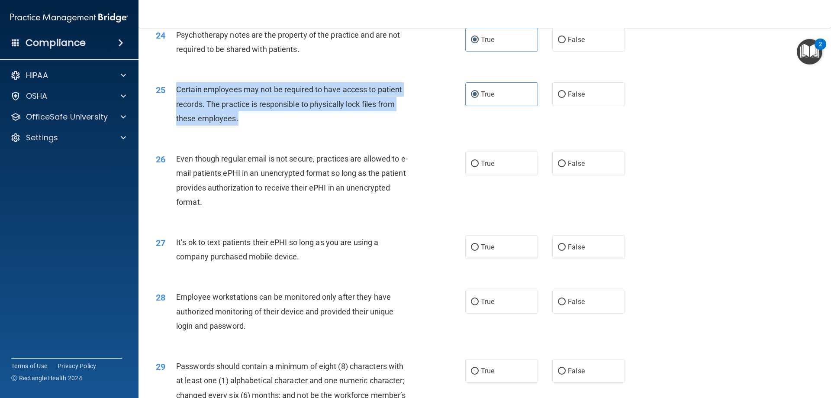
drag, startPoint x: 240, startPoint y: 132, endPoint x: 173, endPoint y: 105, distance: 72.8
click at [173, 105] on div "25 Certain employees may not be required to have access to patient records. The…" at bounding box center [310, 106] width 335 height 48
click at [427, 130] on div "25 Certain employees may not be required to have access to patient records. The…" at bounding box center [310, 106] width 335 height 48
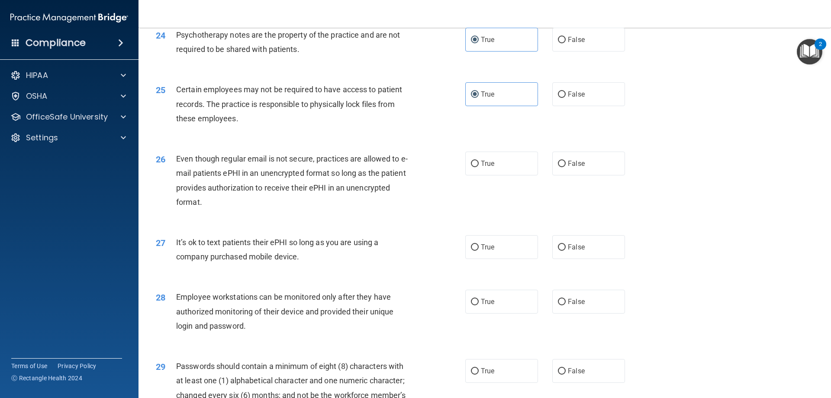
click at [344, 177] on span "Even though regular email is not secure, practices are allowed to e-mail patien…" at bounding box center [291, 180] width 231 height 52
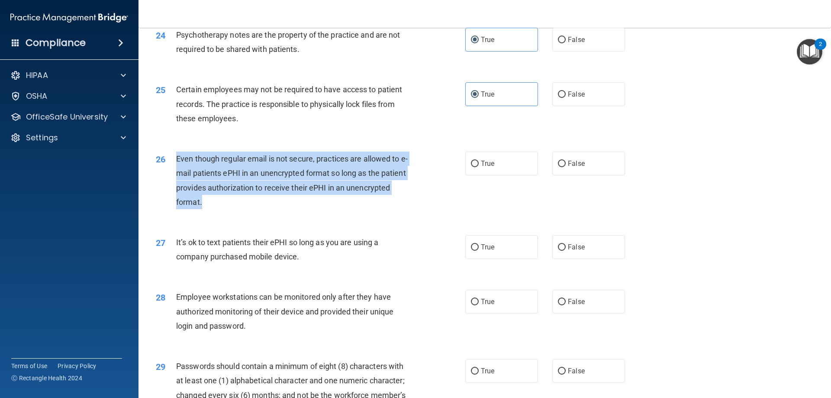
drag, startPoint x: 270, startPoint y: 213, endPoint x: 170, endPoint y: 175, distance: 107.5
click at [170, 175] on div "26 Even though regular email is not secure, practices are allowed to e-mail pat…" at bounding box center [310, 182] width 335 height 62
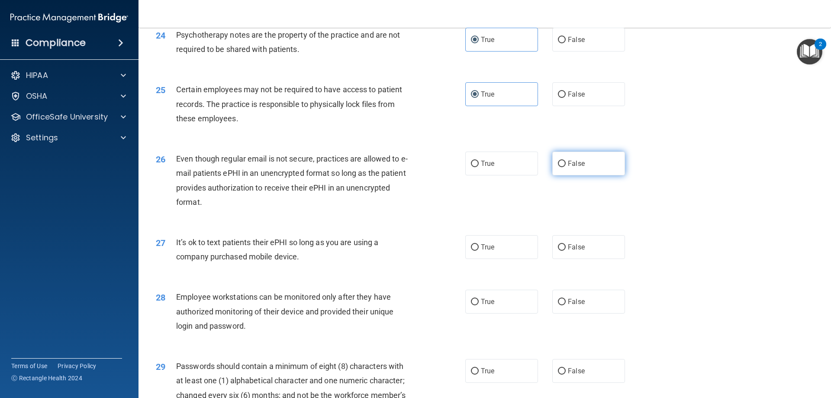
click at [595, 171] on label "False" at bounding box center [588, 163] width 73 height 24
click at [565, 167] on input "False" at bounding box center [562, 163] width 8 height 6
radio input "true"
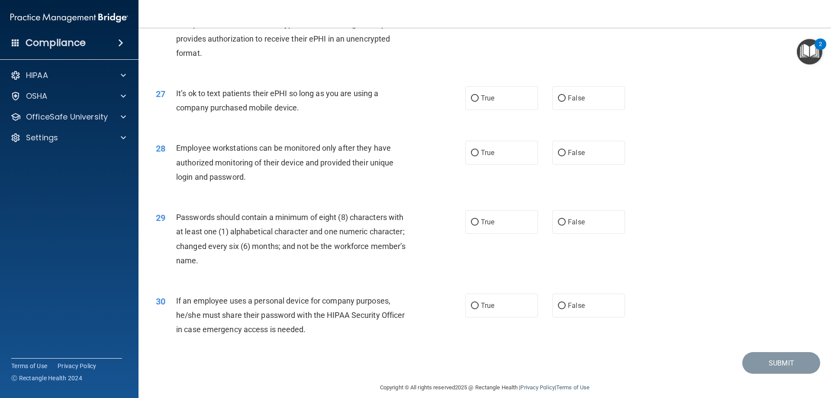
scroll to position [1774, 0]
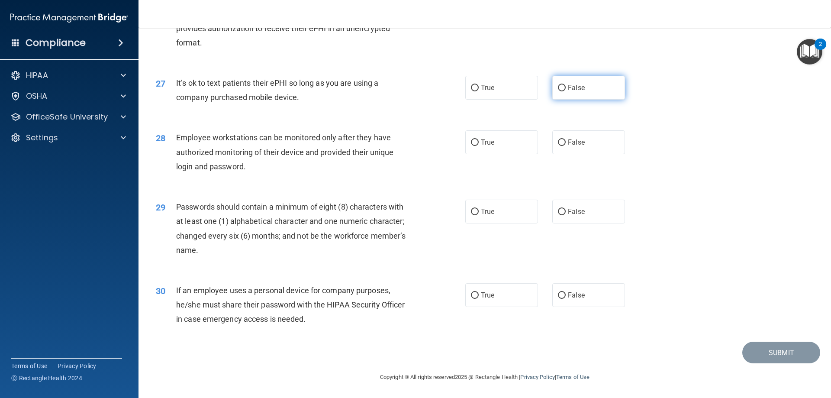
click at [559, 91] on input "False" at bounding box center [562, 88] width 8 height 6
radio input "true"
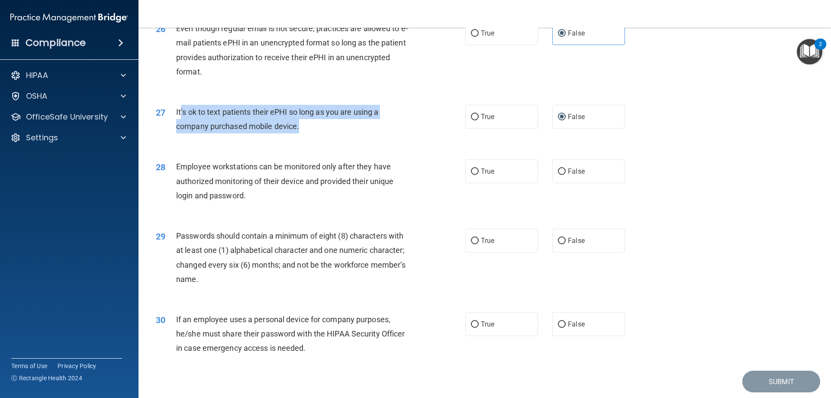
drag, startPoint x: 298, startPoint y: 140, endPoint x: 179, endPoint y: 121, distance: 120.0
click at [179, 121] on span "It’s ok to text patients their ePHI so long as you are using a company purchase…" at bounding box center [277, 118] width 202 height 23
click at [192, 128] on span "It’s ok to text patients their ePHI so long as you are using a company purchase…" at bounding box center [277, 118] width 202 height 23
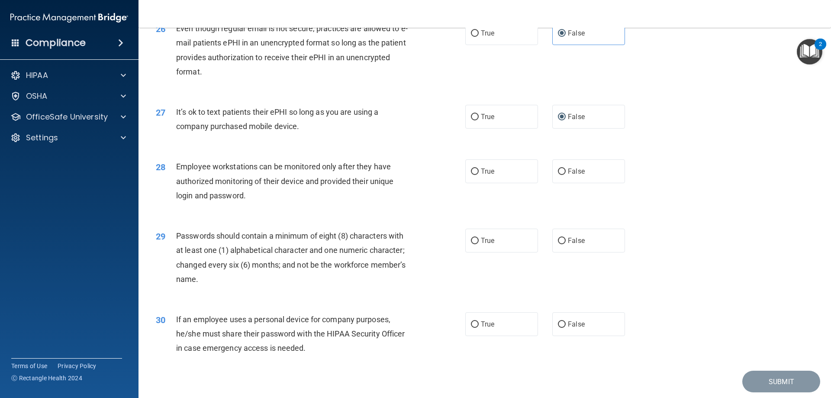
drag, startPoint x: 176, startPoint y: 125, endPoint x: 319, endPoint y: 137, distance: 143.3
click at [319, 133] on div "It’s ok to text patients their ePHI so long as you are using a company purchase…" at bounding box center [297, 119] width 242 height 29
click at [490, 121] on span "True" at bounding box center [487, 116] width 13 height 8
click at [478, 120] on input "True" at bounding box center [475, 117] width 8 height 6
radio input "true"
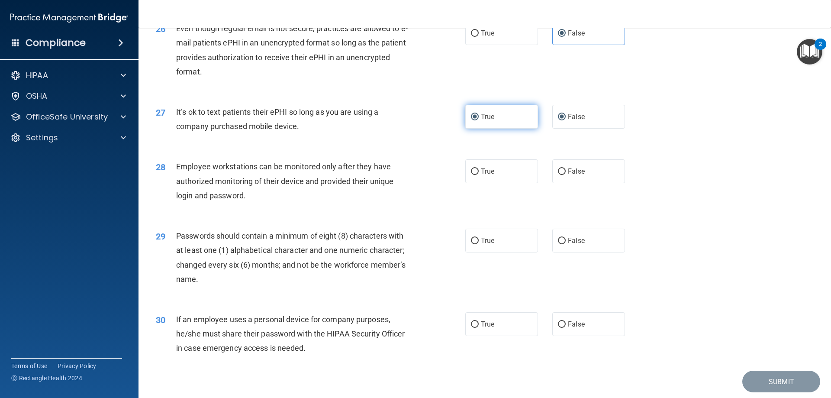
radio input "false"
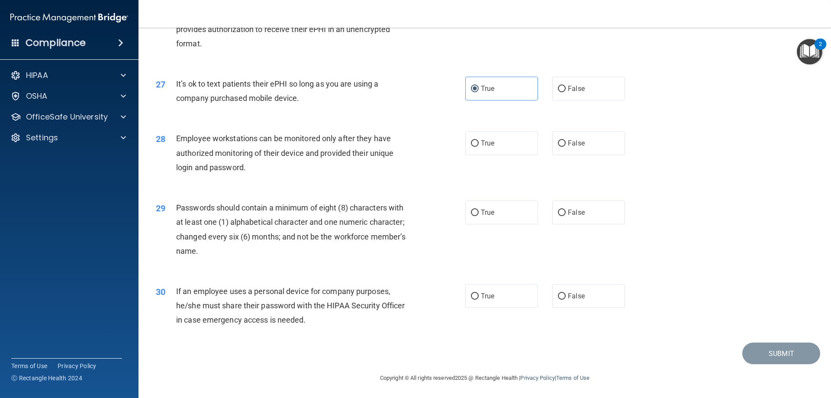
scroll to position [1774, 0]
click at [471, 148] on label "True" at bounding box center [501, 142] width 73 height 24
click at [471, 146] on input "True" at bounding box center [475, 142] width 8 height 6
radio input "true"
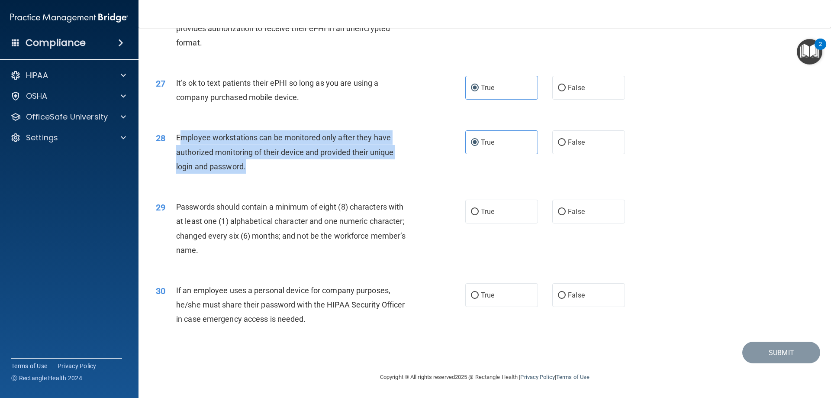
drag, startPoint x: 251, startPoint y: 163, endPoint x: 180, endPoint y: 132, distance: 77.9
click at [180, 132] on div "Employee workstations can be monitored only after they have authorized monitori…" at bounding box center [297, 151] width 242 height 43
click at [279, 166] on div "Employee workstations can be monitored only after they have authorized monitori…" at bounding box center [297, 151] width 242 height 43
click at [255, 168] on div "Employee workstations can be monitored only after they have authorized monitori…" at bounding box center [297, 151] width 242 height 43
drag, startPoint x: 246, startPoint y: 165, endPoint x: 171, endPoint y: 142, distance: 78.3
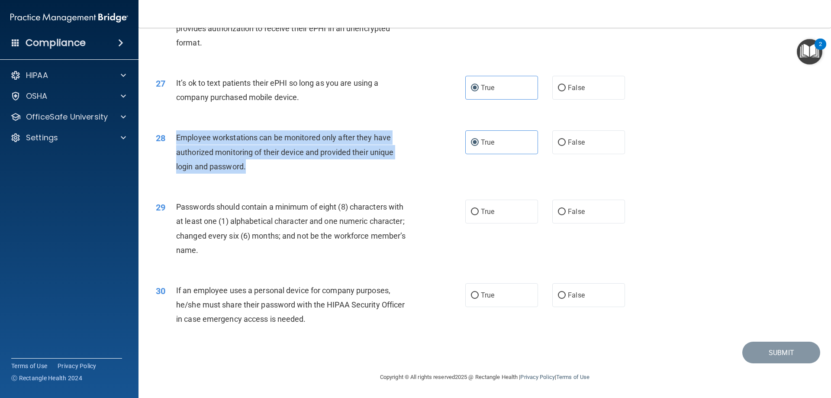
click at [171, 142] on div "28 Employee workstations can be monitored only after they have authorized monit…" at bounding box center [310, 154] width 335 height 48
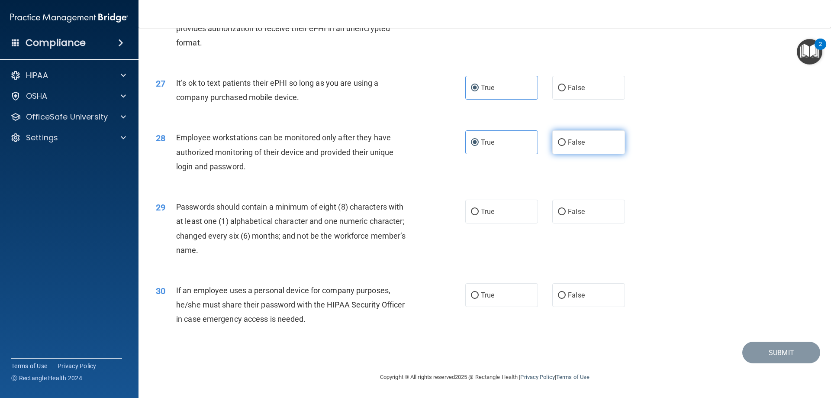
click at [569, 143] on span "False" at bounding box center [576, 142] width 17 height 8
click at [565, 143] on input "False" at bounding box center [562, 142] width 8 height 6
radio input "true"
radio input "false"
click at [486, 219] on label "True" at bounding box center [501, 211] width 73 height 24
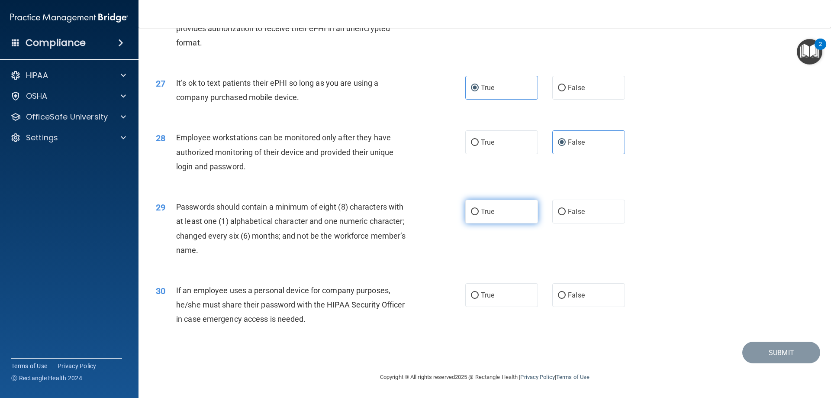
click at [478, 215] on input "True" at bounding box center [475, 212] width 8 height 6
radio input "true"
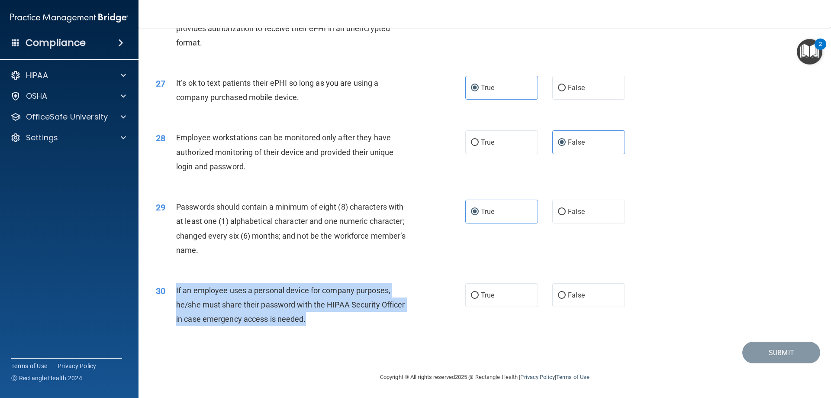
drag, startPoint x: 305, startPoint y: 318, endPoint x: 174, endPoint y: 292, distance: 133.3
click at [174, 292] on div "30 If an employee uses a personal device for company purposes, he/she must shar…" at bounding box center [310, 307] width 335 height 48
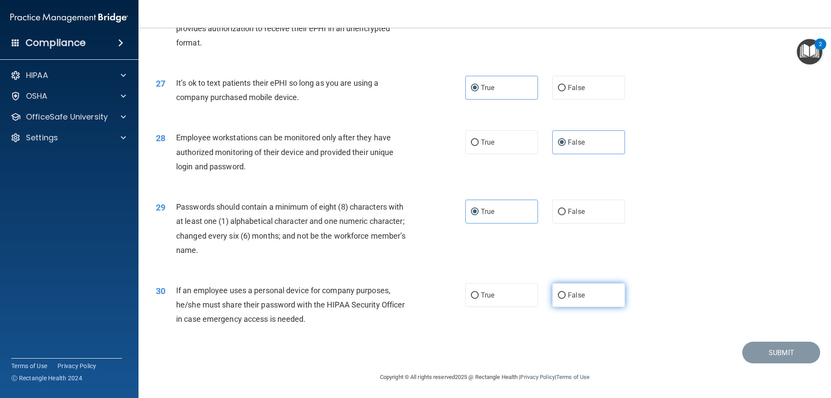
drag, startPoint x: 571, startPoint y: 295, endPoint x: 564, endPoint y: 291, distance: 7.9
click at [568, 293] on span "False" at bounding box center [576, 295] width 17 height 8
click at [568, 295] on span "False" at bounding box center [576, 295] width 17 height 8
click at [565, 295] on input "False" at bounding box center [562, 295] width 8 height 6
radio input "true"
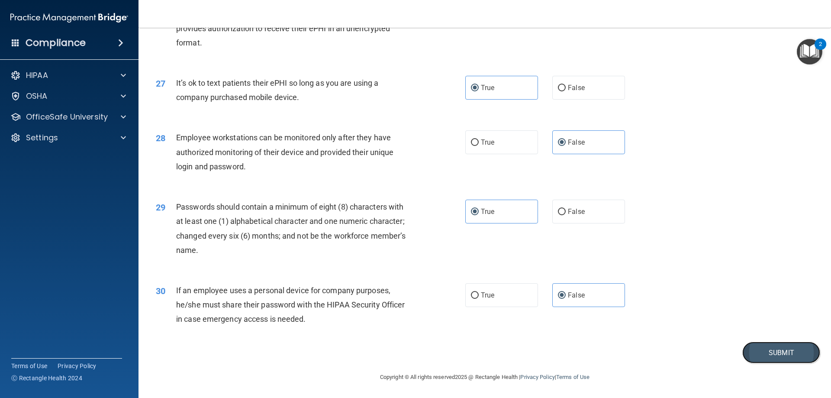
click at [773, 355] on button "Submit" at bounding box center [781, 352] width 78 height 22
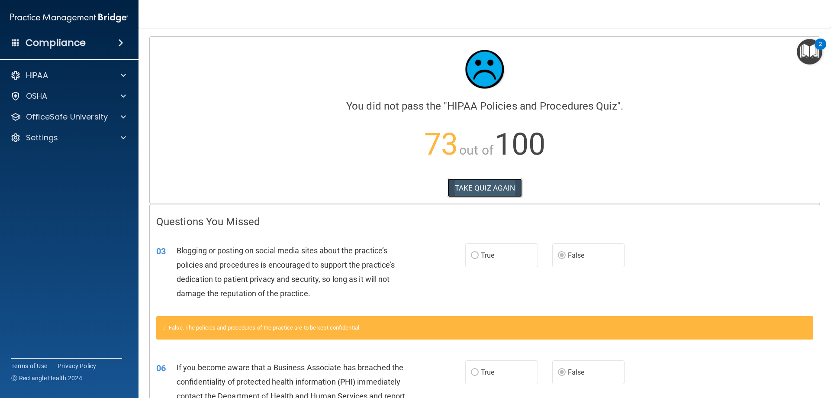
click at [469, 180] on button "TAKE QUIZ AGAIN" at bounding box center [484, 187] width 75 height 19
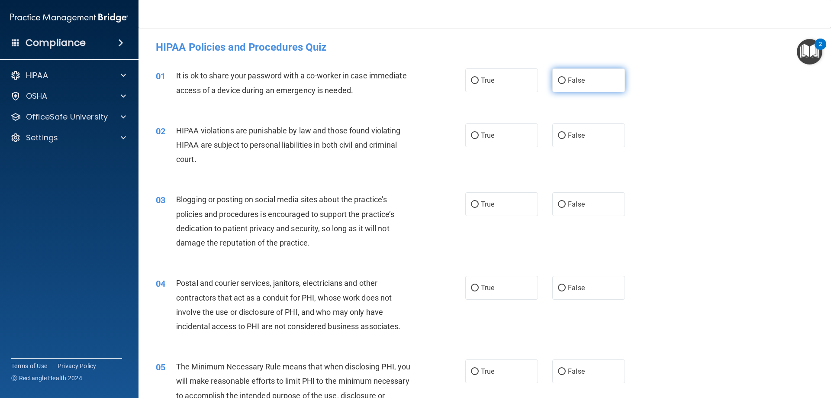
click at [584, 73] on label "False" at bounding box center [588, 80] width 73 height 24
click at [565, 77] on input "False" at bounding box center [562, 80] width 8 height 6
radio input "true"
click at [503, 137] on label "True" at bounding box center [501, 135] width 73 height 24
click at [478, 137] on input "True" at bounding box center [475, 135] width 8 height 6
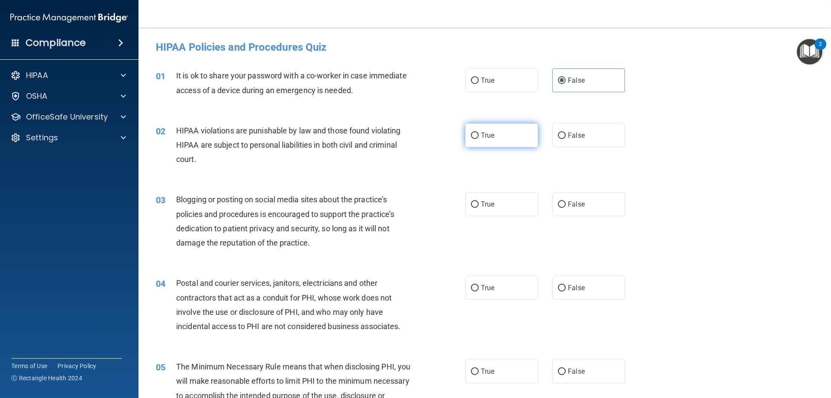
radio input "true"
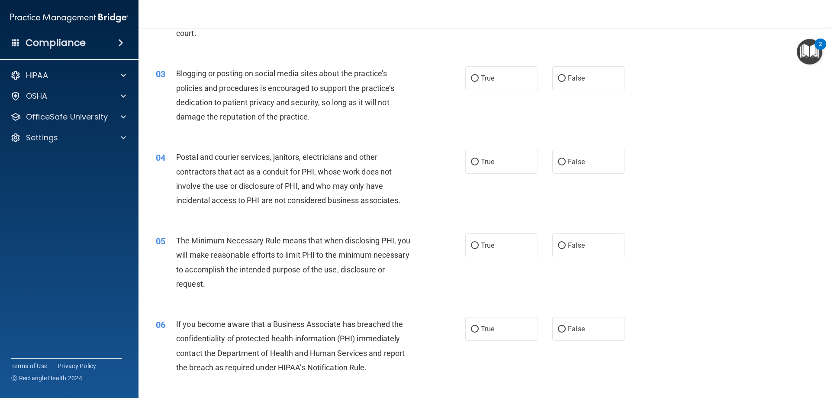
scroll to position [130, 0]
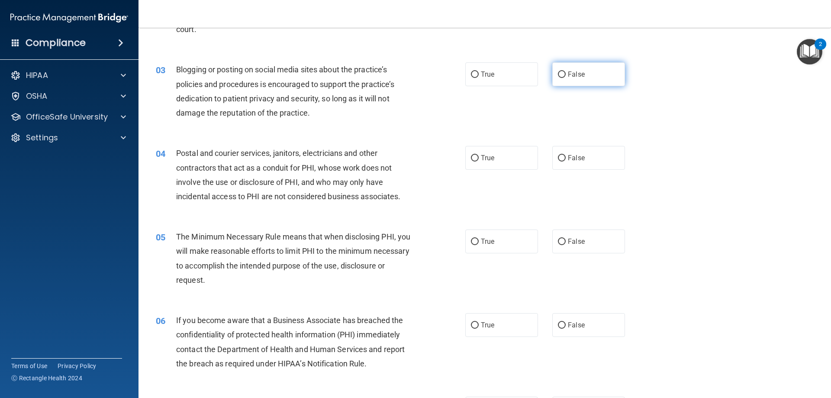
click at [561, 76] on label "False" at bounding box center [588, 74] width 73 height 24
click at [561, 76] on input "False" at bounding box center [562, 74] width 8 height 6
radio input "true"
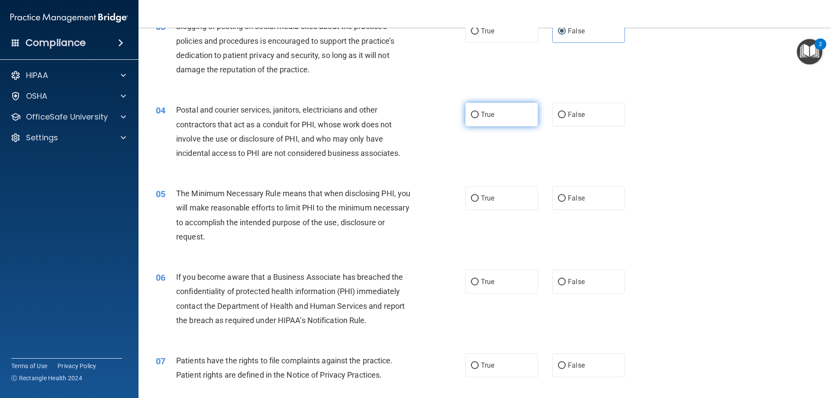
click at [485, 122] on label "True" at bounding box center [501, 115] width 73 height 24
click at [478, 118] on input "True" at bounding box center [475, 115] width 8 height 6
radio input "true"
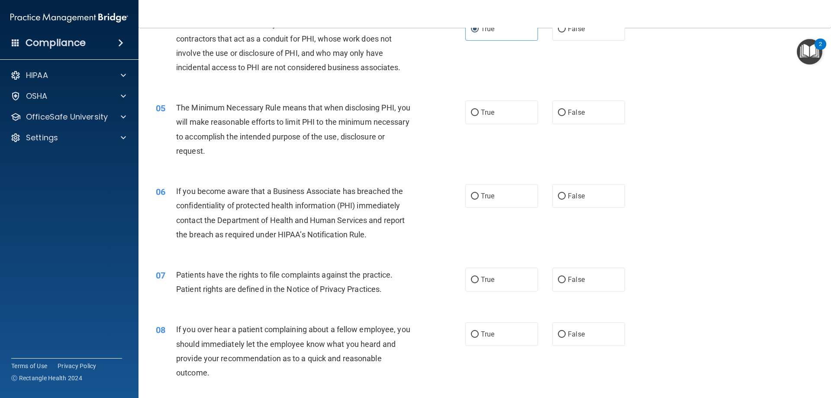
scroll to position [260, 0]
click at [505, 110] on label "True" at bounding box center [501, 111] width 73 height 24
click at [478, 110] on input "True" at bounding box center [475, 112] width 8 height 6
radio input "true"
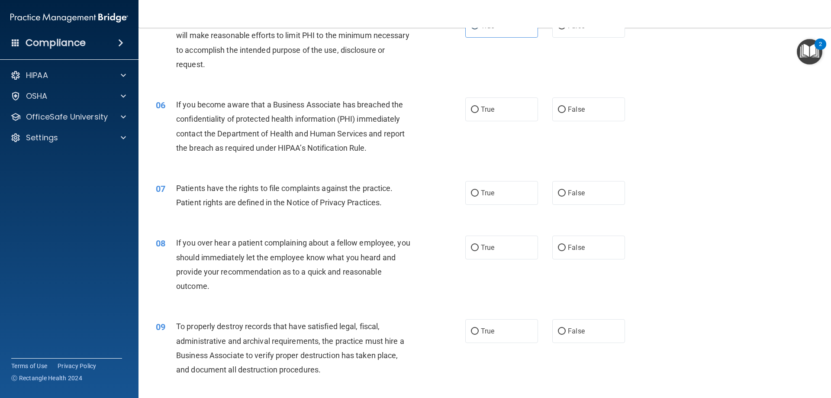
scroll to position [346, 0]
click at [567, 102] on label "False" at bounding box center [588, 108] width 73 height 24
click at [565, 106] on input "False" at bounding box center [562, 109] width 8 height 6
radio input "true"
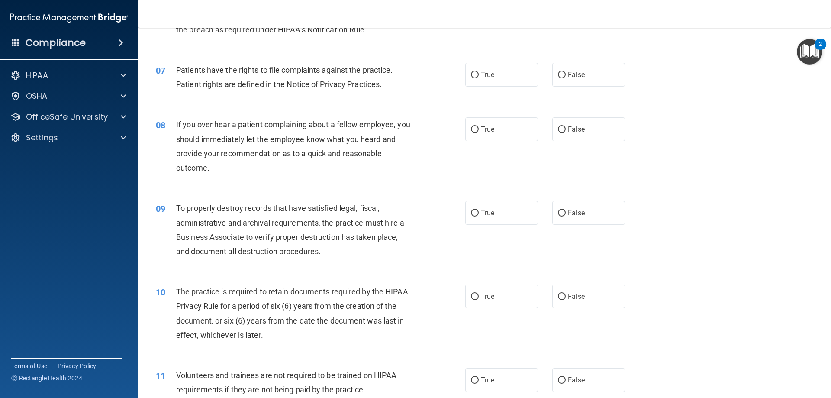
scroll to position [476, 0]
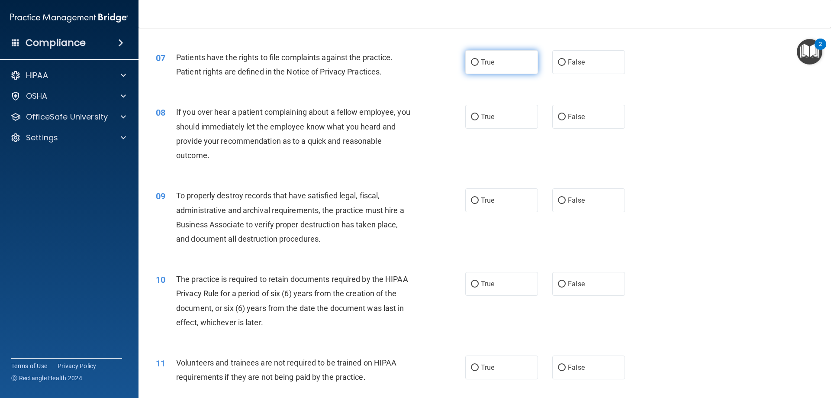
click at [503, 70] on label "True" at bounding box center [501, 62] width 73 height 24
click at [478, 66] on input "True" at bounding box center [475, 62] width 8 height 6
radio input "true"
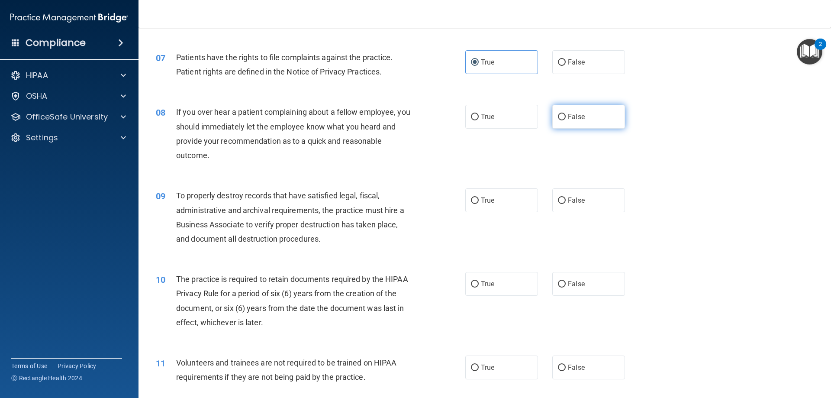
click at [552, 117] on label "False" at bounding box center [588, 117] width 73 height 24
click at [558, 117] on input "False" at bounding box center [562, 117] width 8 height 6
radio input "true"
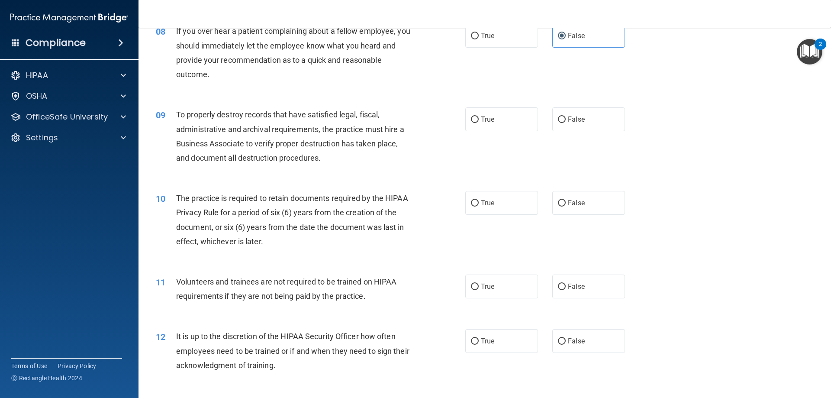
scroll to position [562, 0]
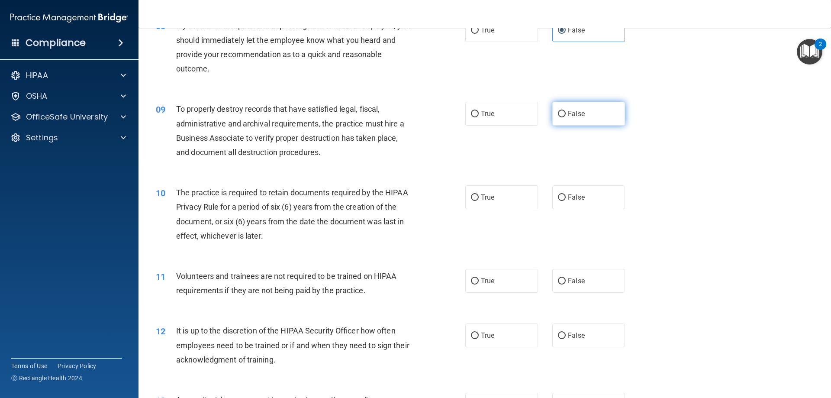
click at [569, 117] on span "False" at bounding box center [576, 113] width 17 height 8
click at [565, 117] on input "False" at bounding box center [562, 114] width 8 height 6
radio input "true"
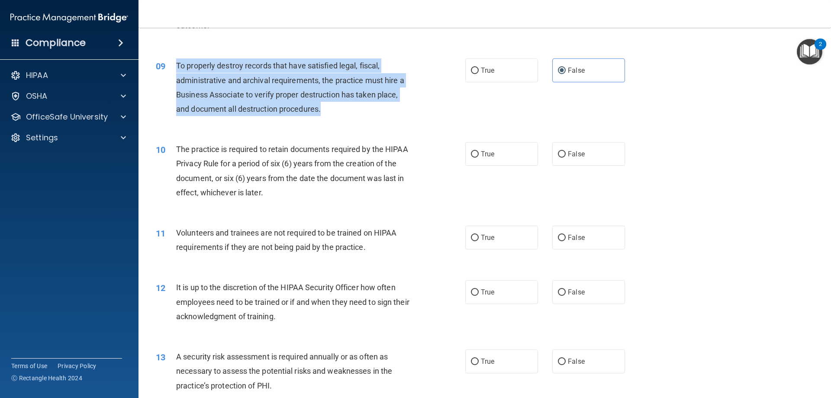
drag, startPoint x: 321, startPoint y: 107, endPoint x: 168, endPoint y: 71, distance: 157.7
click at [168, 71] on div "09 To properly destroy records that have satisfied legal, fiscal, administrativ…" at bounding box center [310, 89] width 335 height 62
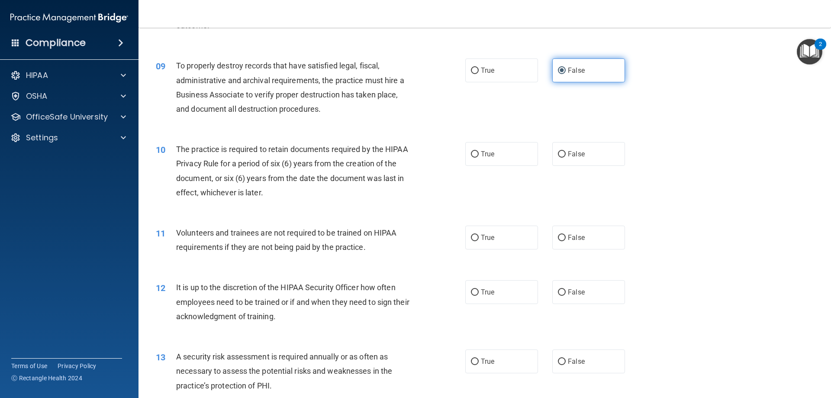
click at [576, 69] on span "False" at bounding box center [576, 70] width 17 height 8
click at [565, 69] on input "False" at bounding box center [562, 70] width 8 height 6
click at [475, 155] on input "True" at bounding box center [475, 154] width 8 height 6
radio input "true"
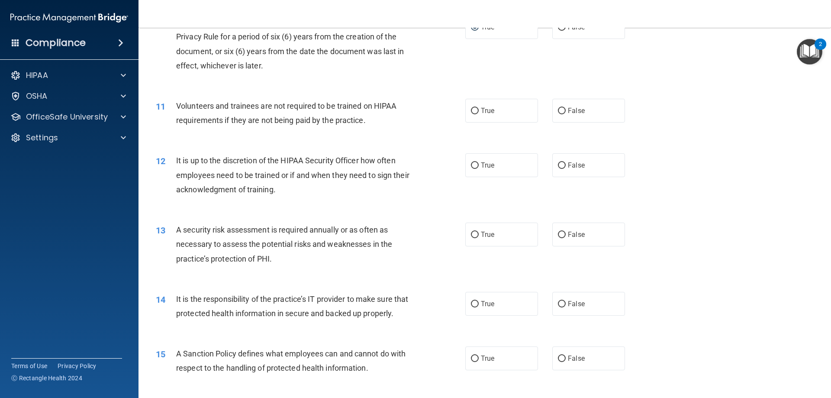
scroll to position [735, 0]
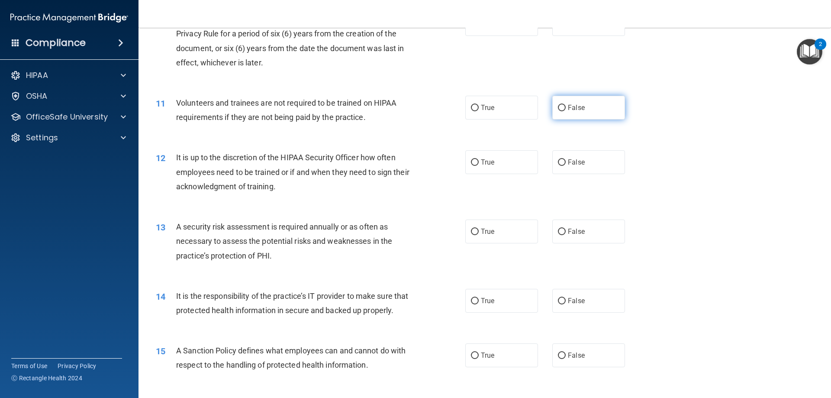
click at [574, 111] on span "False" at bounding box center [576, 107] width 17 height 8
click at [565, 111] on input "False" at bounding box center [562, 108] width 8 height 6
radio input "true"
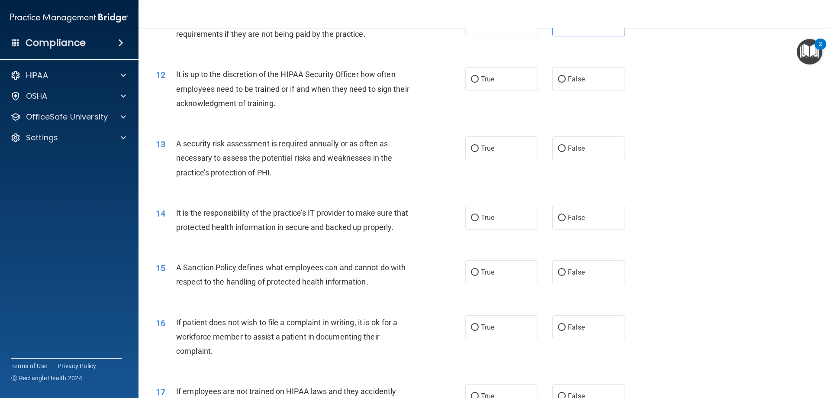
scroll to position [822, 0]
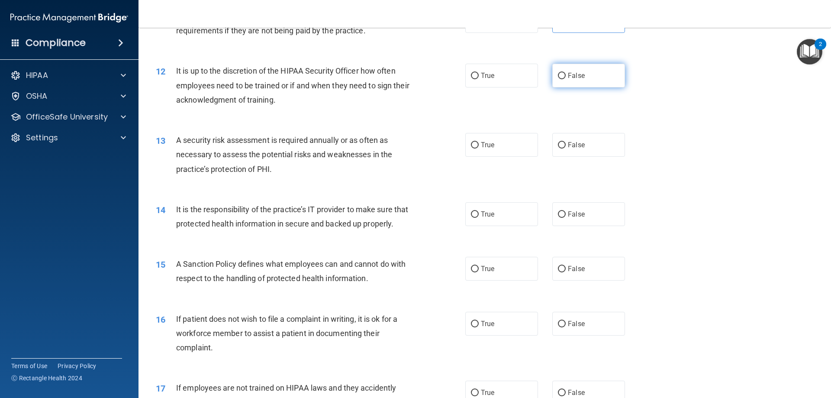
click at [566, 86] on label "False" at bounding box center [588, 76] width 73 height 24
click at [565, 79] on input "False" at bounding box center [562, 76] width 8 height 6
radio input "true"
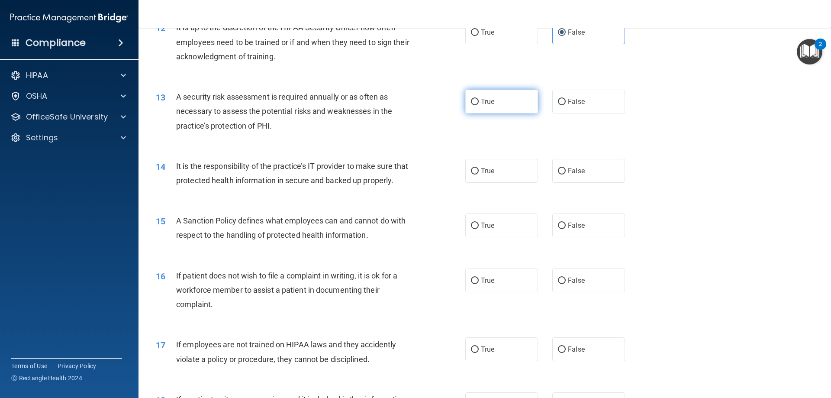
click at [482, 103] on span "True" at bounding box center [487, 101] width 13 height 8
click at [478, 103] on input "True" at bounding box center [475, 102] width 8 height 6
radio input "true"
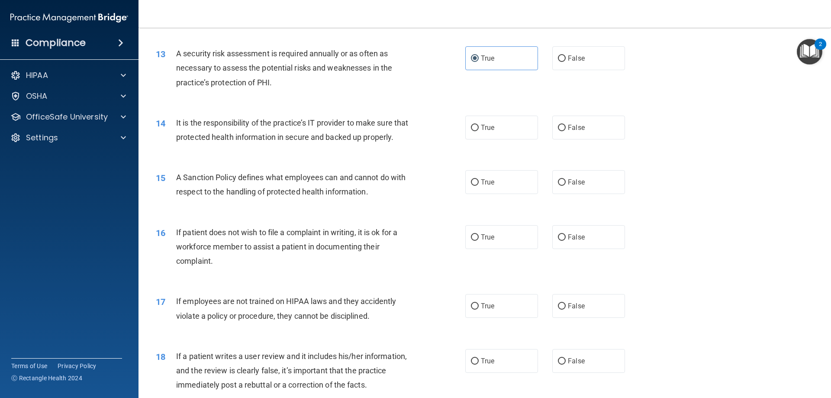
scroll to position [952, 0]
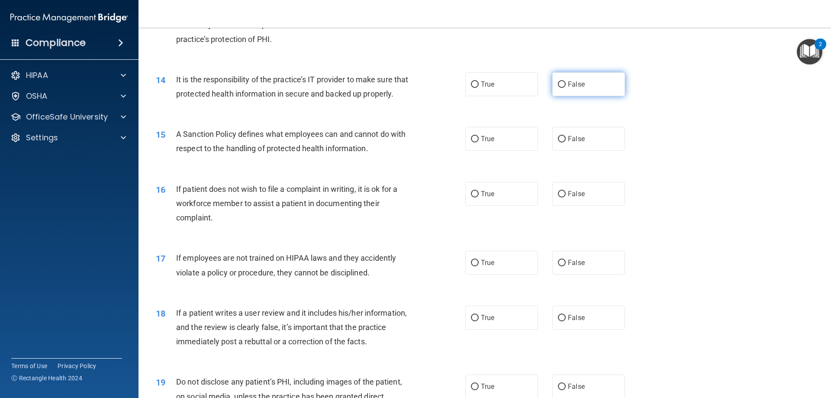
click at [558, 87] on input "False" at bounding box center [562, 84] width 8 height 6
radio input "true"
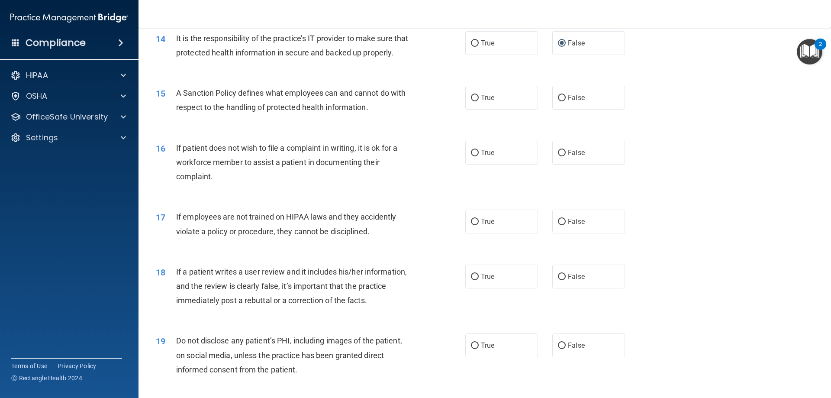
scroll to position [995, 0]
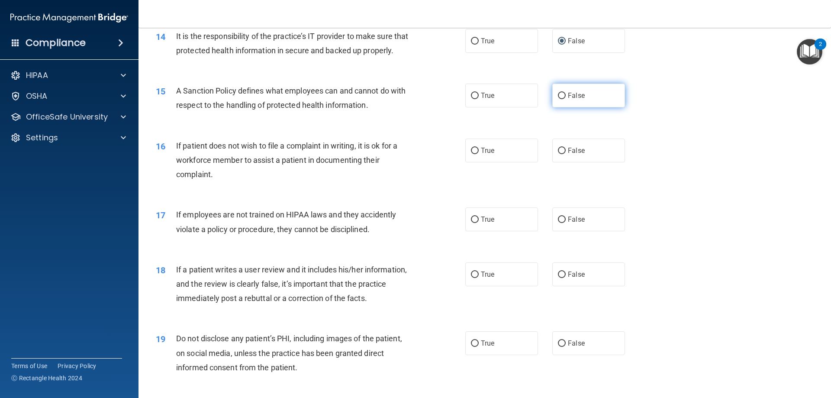
click at [553, 107] on label "False" at bounding box center [588, 95] width 73 height 24
click at [558, 99] on input "False" at bounding box center [562, 96] width 8 height 6
radio input "true"
click at [494, 162] on label "True" at bounding box center [501, 150] width 73 height 24
click at [478, 154] on input "True" at bounding box center [475, 151] width 8 height 6
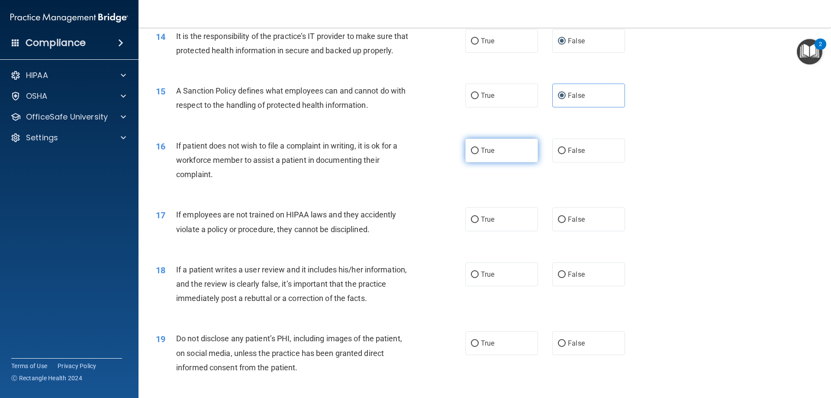
radio input "true"
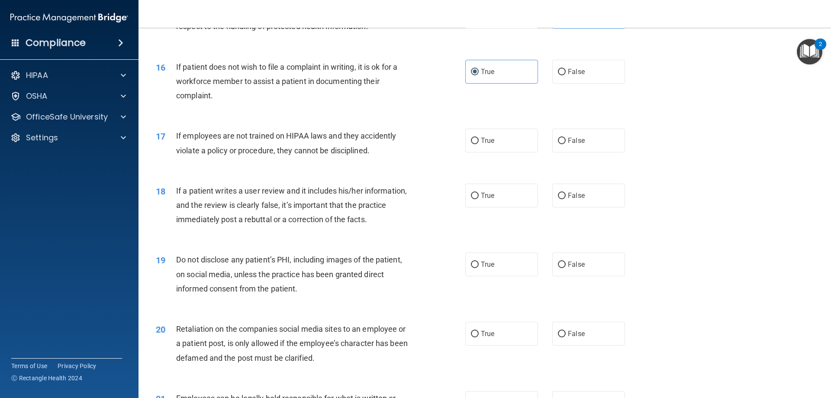
scroll to position [1081, 0]
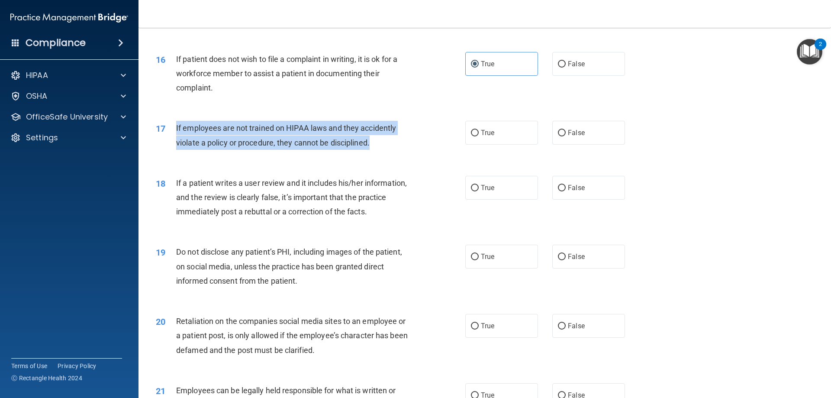
drag, startPoint x: 372, startPoint y: 155, endPoint x: 175, endPoint y: 140, distance: 198.3
click at [175, 140] on div "17 If employees are not trained on HIPAA laws and they accidently violate a pol…" at bounding box center [310, 137] width 335 height 33
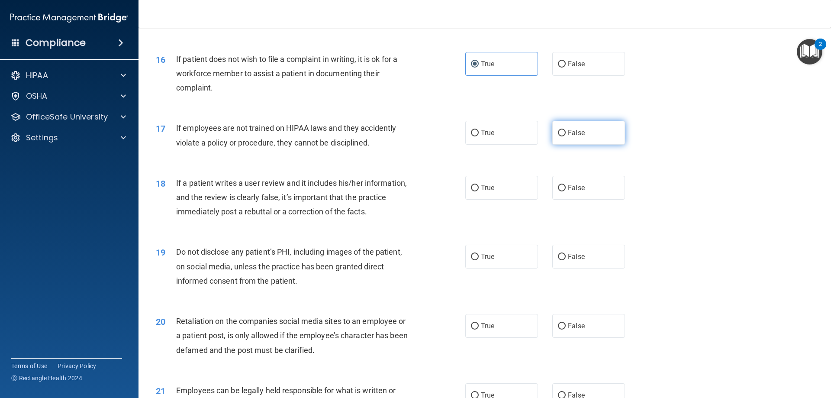
click at [552, 144] on label "False" at bounding box center [588, 133] width 73 height 24
click at [558, 136] on input "False" at bounding box center [562, 133] width 8 height 6
radio input "true"
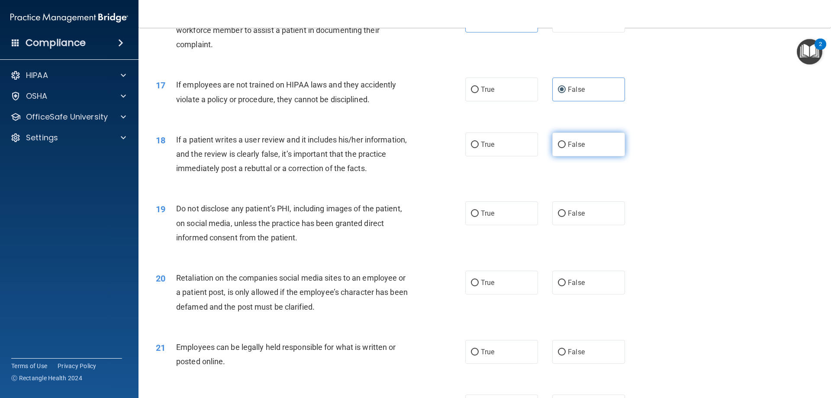
click at [560, 148] on input "False" at bounding box center [562, 144] width 8 height 6
radio input "true"
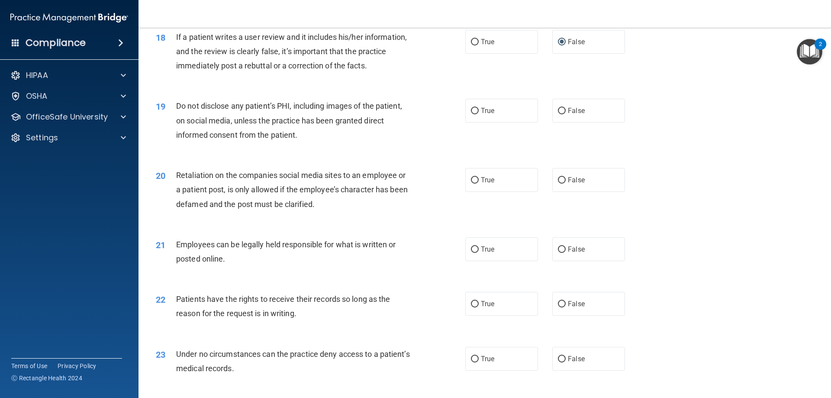
scroll to position [1254, 0]
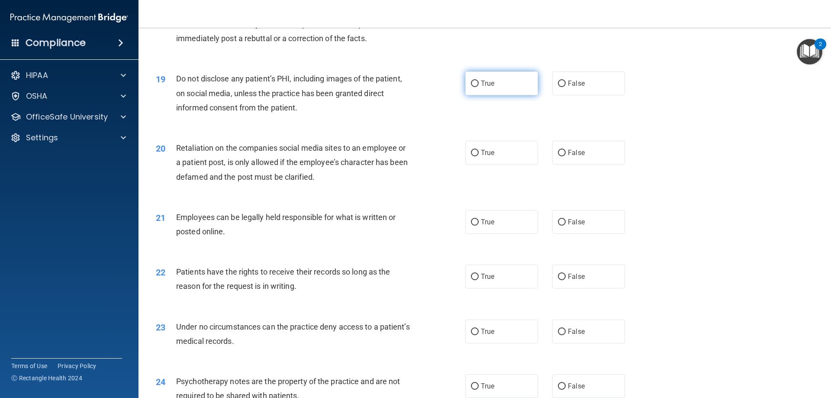
click at [481, 87] on span "True" at bounding box center [487, 83] width 13 height 8
click at [478, 87] on input "True" at bounding box center [475, 83] width 8 height 6
radio input "true"
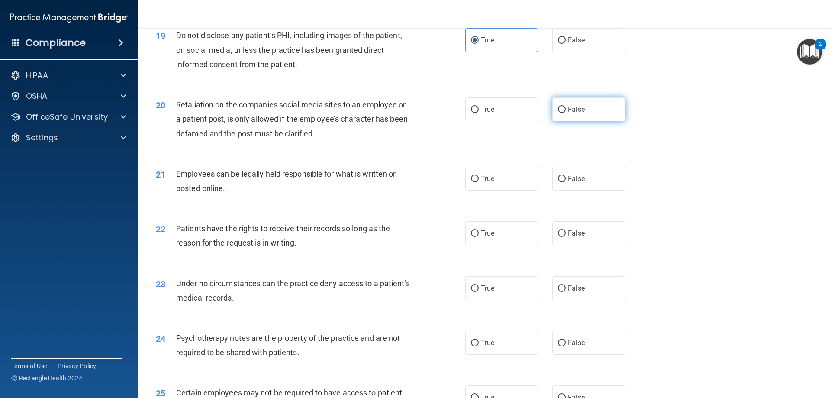
click at [559, 113] on input "False" at bounding box center [562, 109] width 8 height 6
radio input "true"
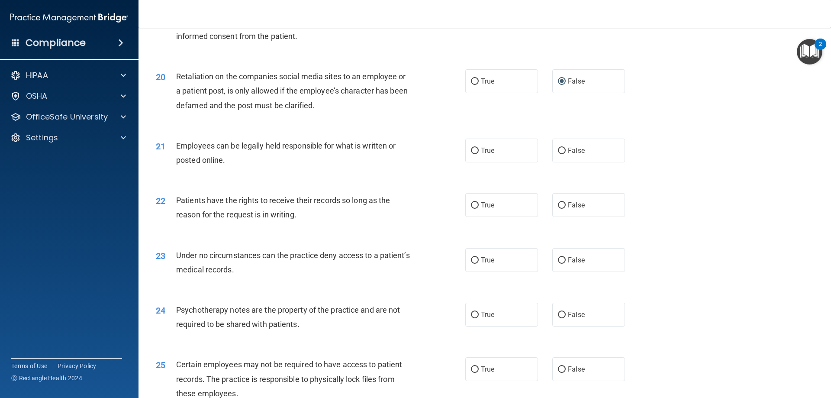
scroll to position [1341, 0]
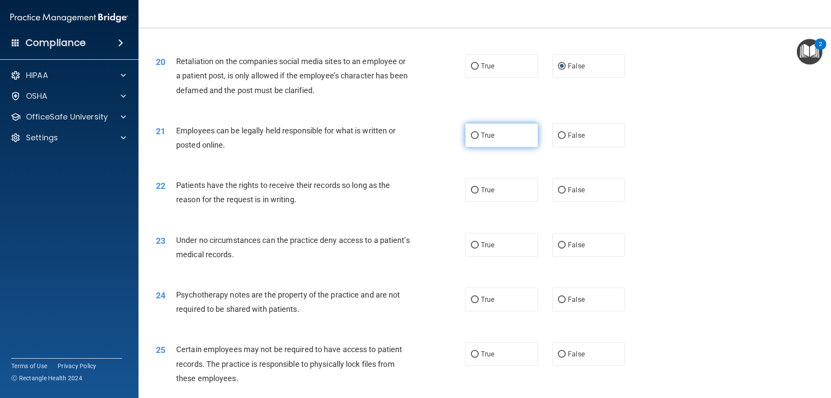
click at [501, 147] on label "True" at bounding box center [501, 135] width 73 height 24
click at [478, 139] on input "True" at bounding box center [475, 135] width 8 height 6
radio input "true"
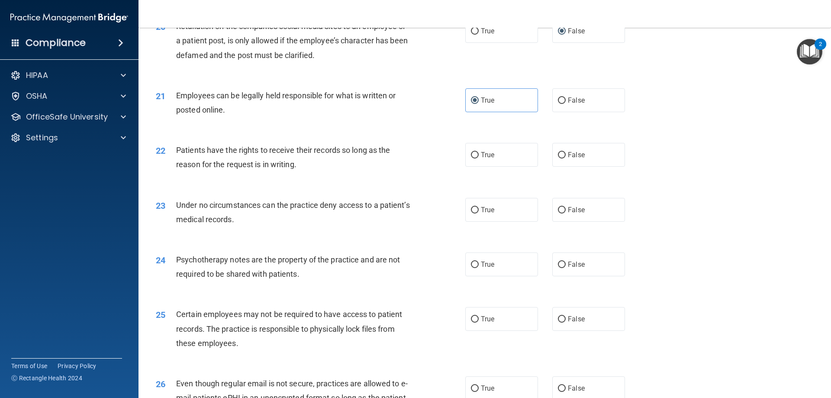
scroll to position [1428, 0]
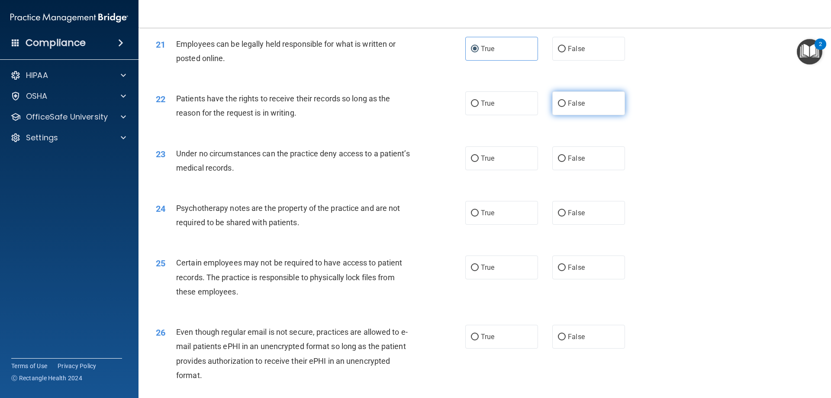
click at [580, 115] on label "False" at bounding box center [588, 103] width 73 height 24
click at [565, 107] on input "False" at bounding box center [562, 103] width 8 height 6
radio input "true"
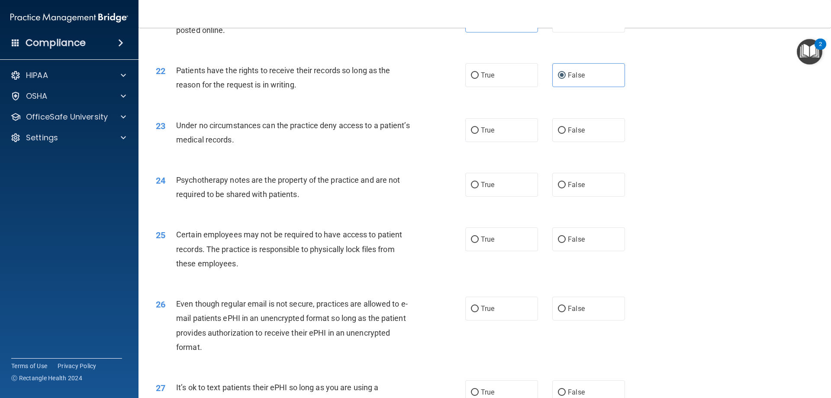
scroll to position [1471, 0]
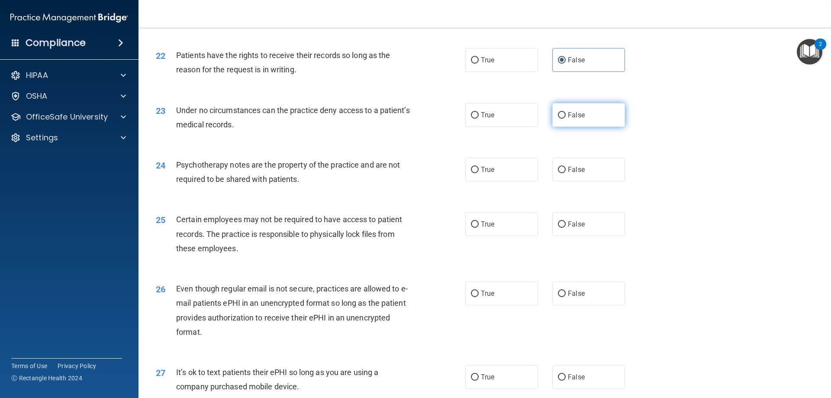
click at [554, 127] on label "False" at bounding box center [588, 115] width 73 height 24
click at [558, 119] on input "False" at bounding box center [562, 115] width 8 height 6
radio input "true"
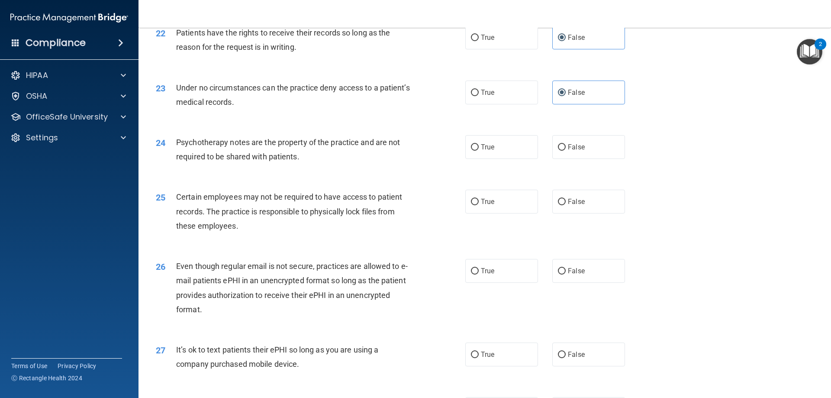
scroll to position [1514, 0]
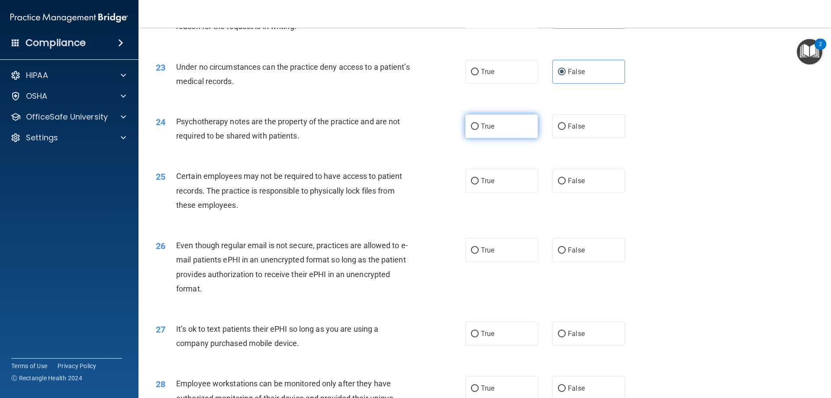
click at [530, 138] on label "True" at bounding box center [501, 126] width 73 height 24
click at [478, 130] on input "True" at bounding box center [475, 126] width 8 height 6
radio input "true"
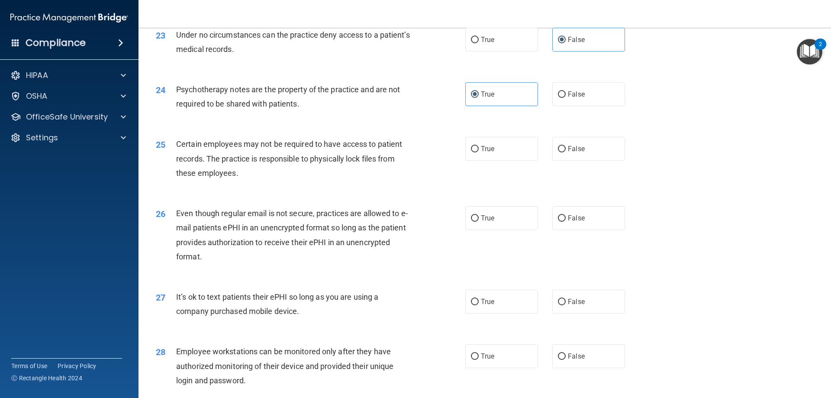
scroll to position [1557, 0]
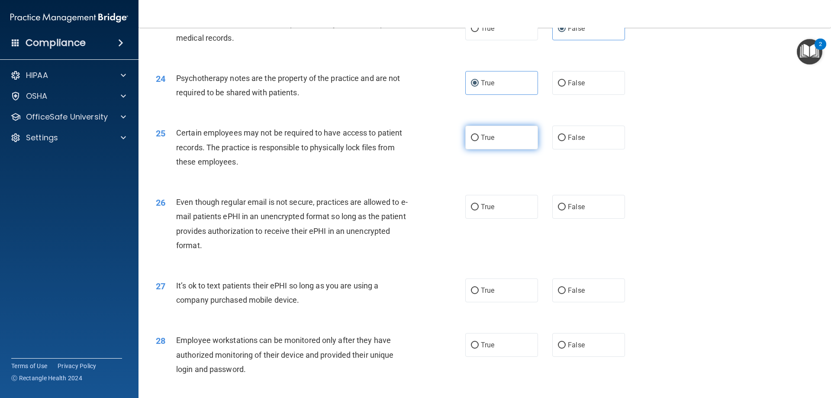
click at [487, 149] on label "True" at bounding box center [501, 137] width 73 height 24
click at [478, 141] on input "True" at bounding box center [475, 138] width 8 height 6
radio input "true"
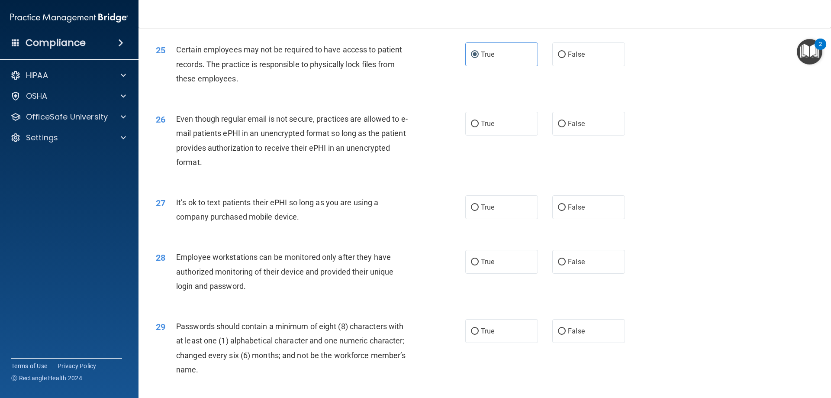
scroll to position [1644, 0]
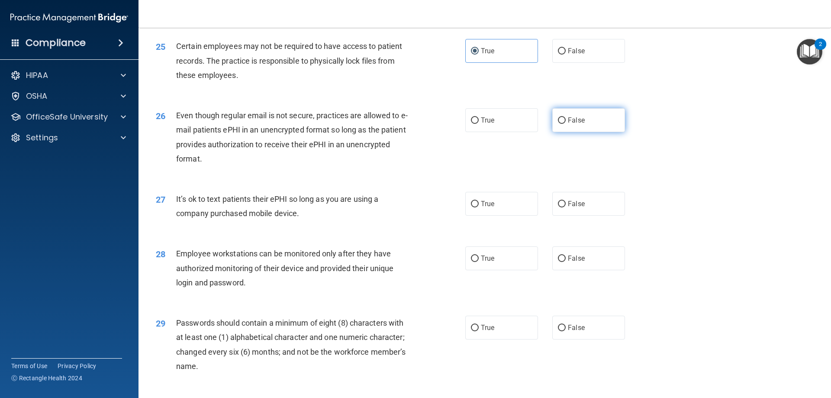
click at [575, 124] on span "False" at bounding box center [576, 120] width 17 height 8
click at [565, 124] on input "False" at bounding box center [562, 120] width 8 height 6
radio input "true"
click at [522, 132] on label "True" at bounding box center [501, 120] width 73 height 24
click at [478, 124] on input "True" at bounding box center [475, 120] width 8 height 6
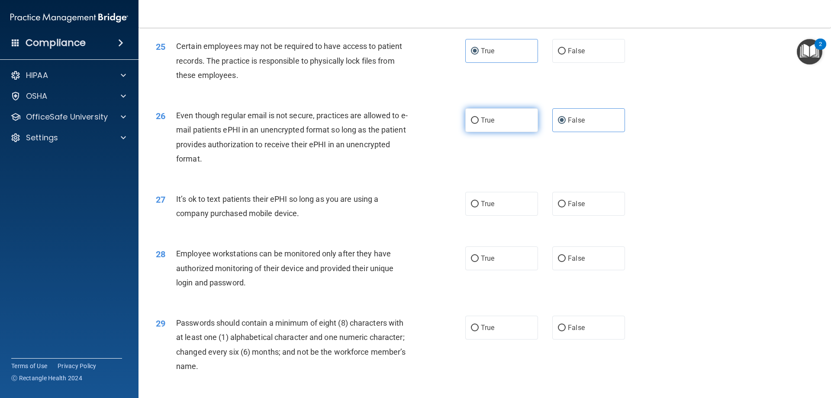
radio input "true"
radio input "false"
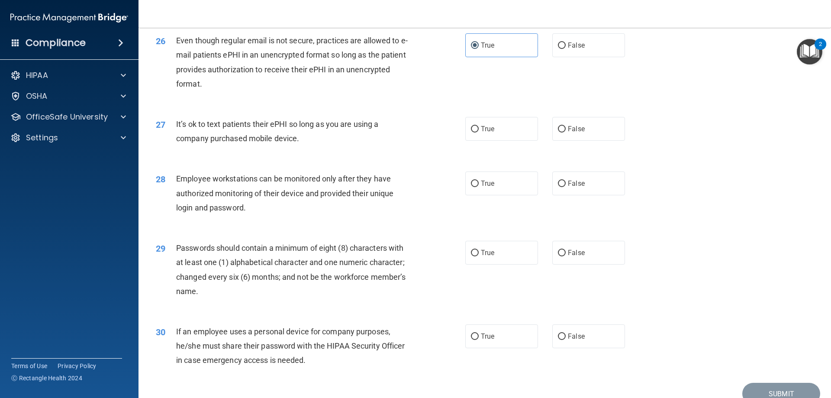
scroll to position [1730, 0]
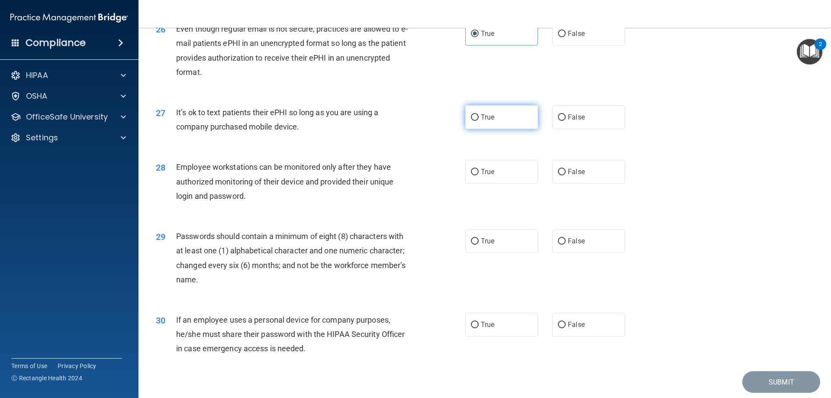
click at [510, 129] on label "True" at bounding box center [501, 117] width 73 height 24
click at [478, 121] on input "True" at bounding box center [475, 117] width 8 height 6
radio input "true"
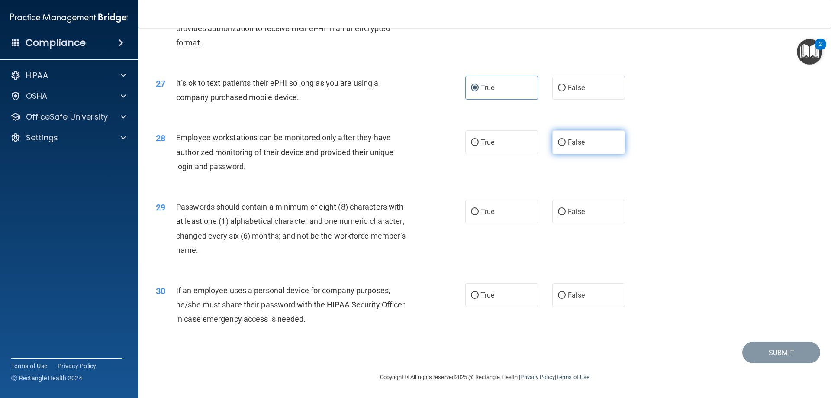
click at [565, 148] on label "False" at bounding box center [588, 142] width 73 height 24
click at [565, 146] on input "False" at bounding box center [562, 142] width 8 height 6
radio input "true"
drag, startPoint x: 564, startPoint y: 92, endPoint x: 557, endPoint y: 96, distance: 7.7
click at [564, 92] on label "False" at bounding box center [588, 88] width 73 height 24
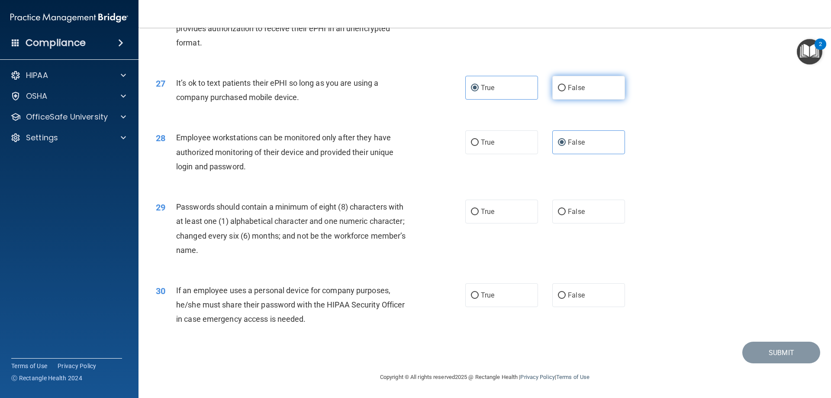
click at [564, 91] on input "False" at bounding box center [562, 88] width 8 height 6
radio input "true"
radio input "false"
click at [473, 209] on input "True" at bounding box center [475, 212] width 8 height 6
radio input "true"
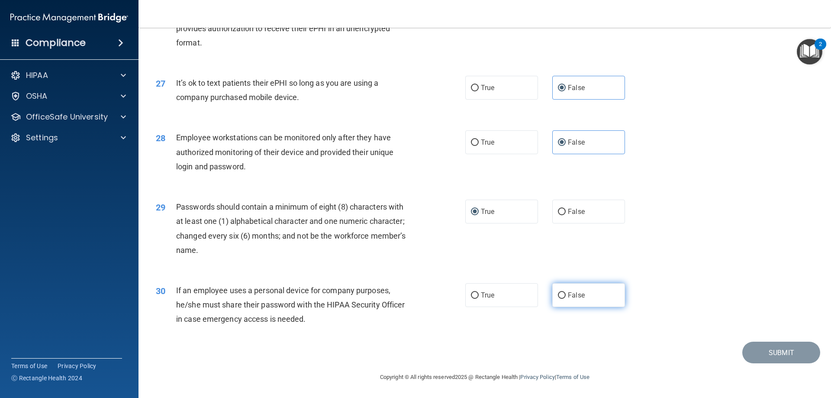
click at [568, 304] on label "False" at bounding box center [588, 295] width 73 height 24
click at [565, 298] on input "False" at bounding box center [562, 295] width 8 height 6
radio input "true"
click at [781, 348] on button "Submit" at bounding box center [781, 352] width 78 height 22
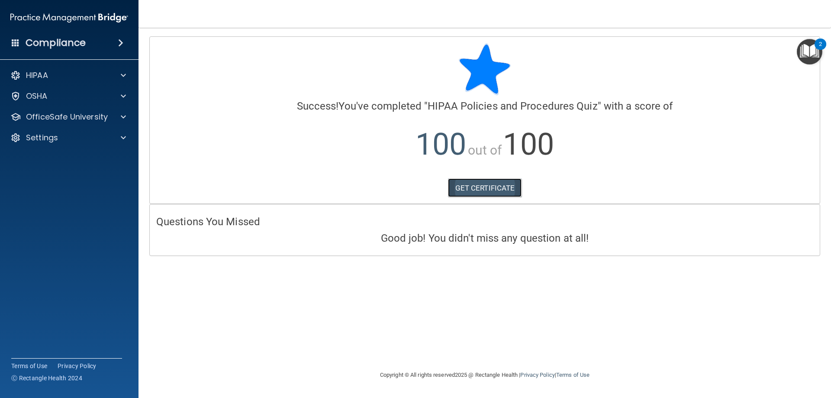
click at [488, 195] on link "GET CERTIFICATE" at bounding box center [485, 187] width 74 height 19
click at [83, 118] on p "OfficeSafe University" at bounding box center [67, 117] width 82 height 10
click at [77, 134] on p "HIPAA Training" at bounding box center [41, 137] width 71 height 9
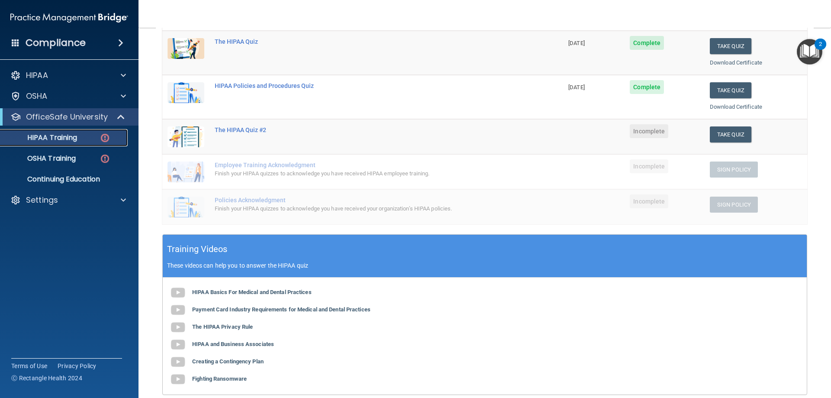
scroll to position [87, 0]
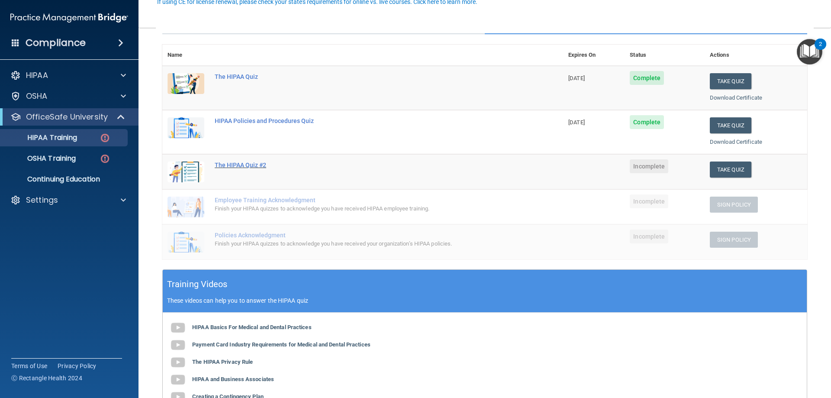
click at [261, 165] on div "The HIPAA Quiz #2" at bounding box center [367, 164] width 305 height 7
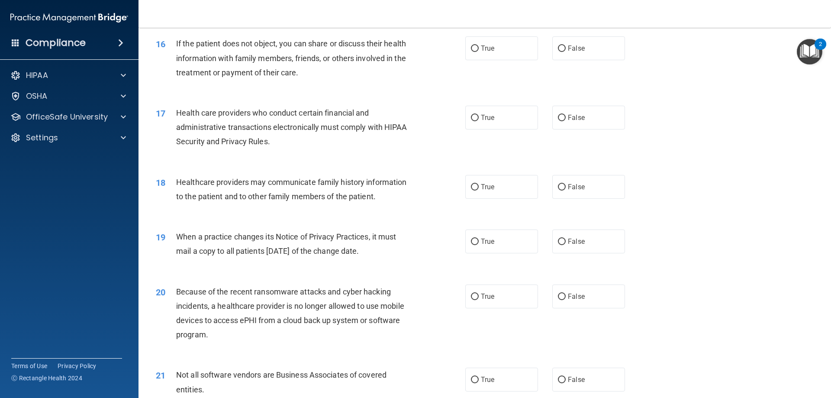
scroll to position [708, 0]
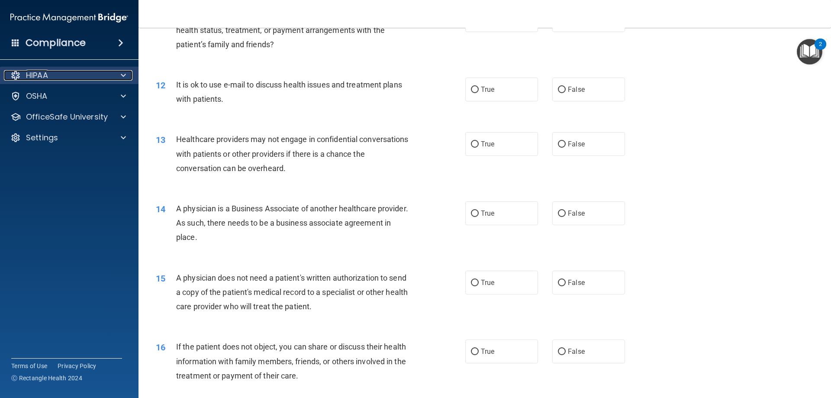
click at [119, 75] on div at bounding box center [122, 75] width 22 height 10
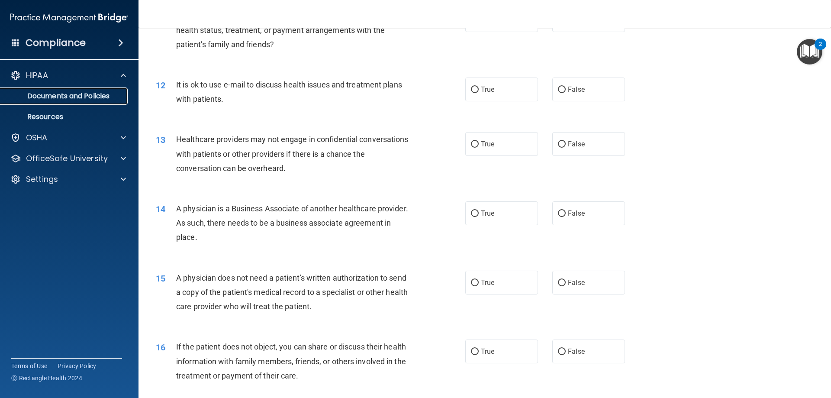
click at [107, 97] on p "Documents and Policies" at bounding box center [65, 96] width 118 height 9
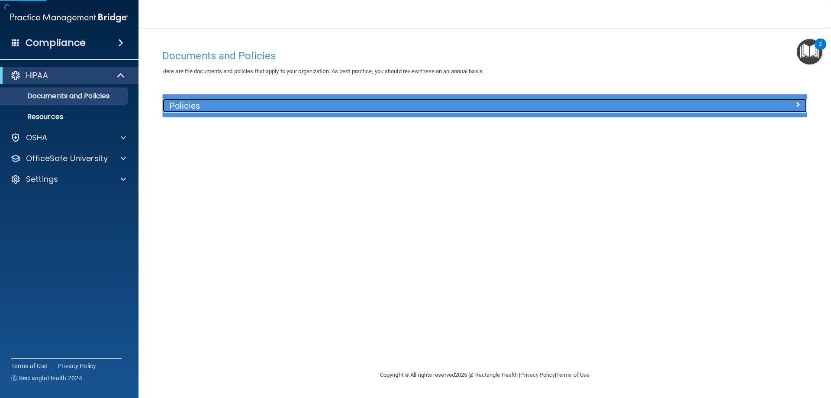
click at [176, 108] on h5 "Policies" at bounding box center [404, 106] width 470 height 10
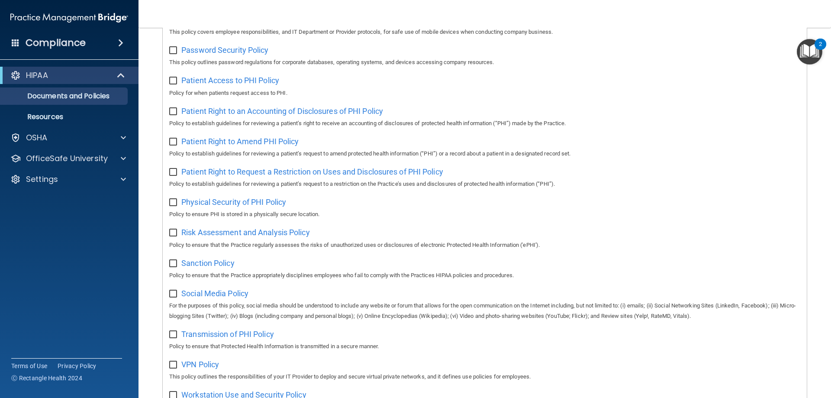
scroll to position [470, 0]
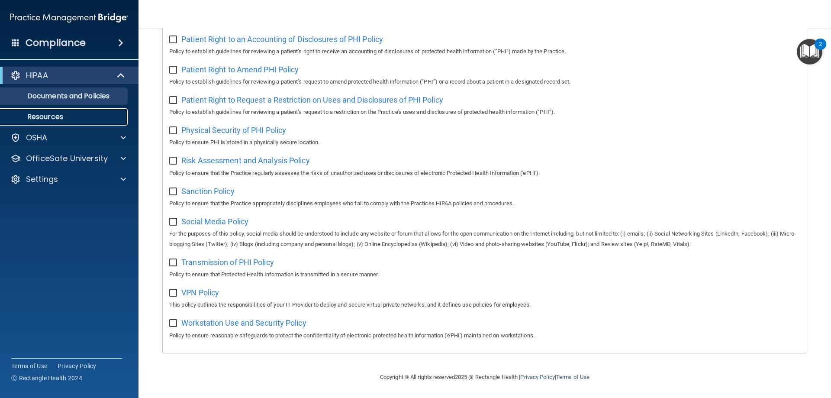
click at [81, 110] on link "Resources" at bounding box center [59, 116] width 136 height 17
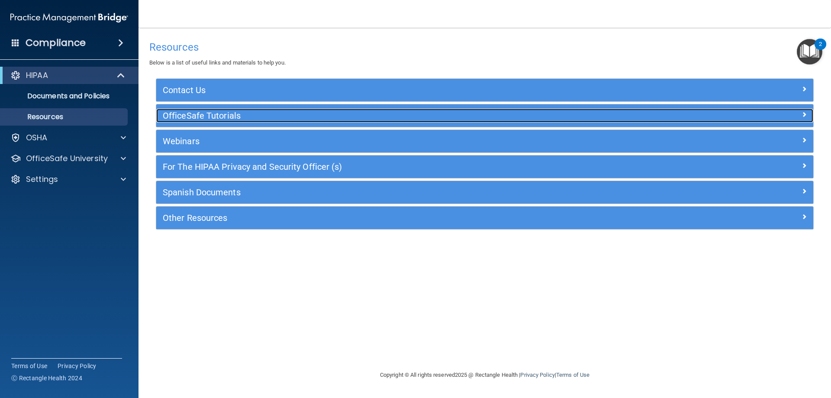
click at [303, 117] on h5 "OfficeSafe Tutorials" at bounding box center [403, 116] width 480 height 10
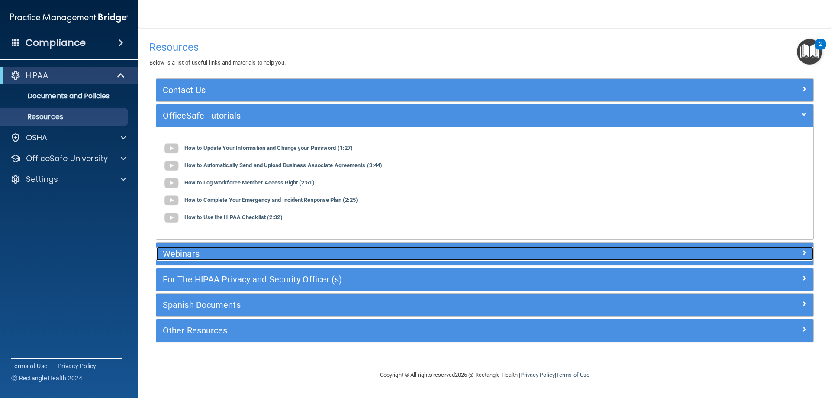
click at [266, 257] on h5 "Webinars" at bounding box center [403, 254] width 480 height 10
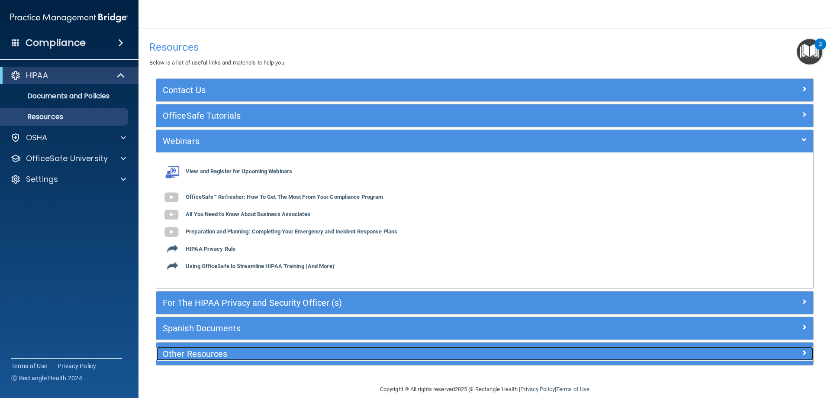
click at [251, 349] on h5 "Other Resources" at bounding box center [403, 354] width 480 height 10
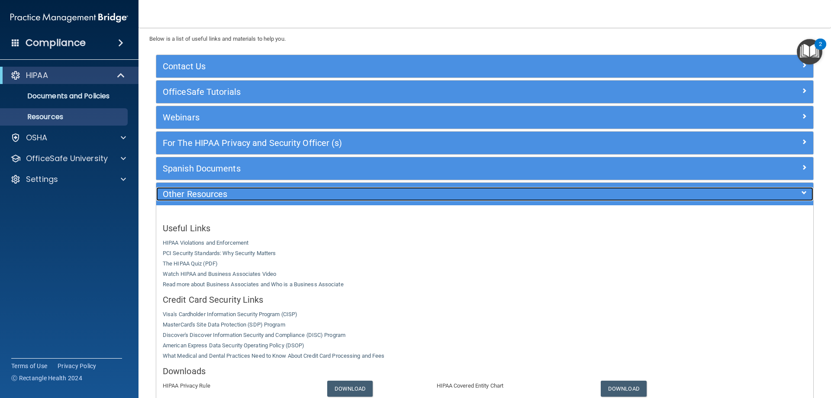
scroll to position [43, 0]
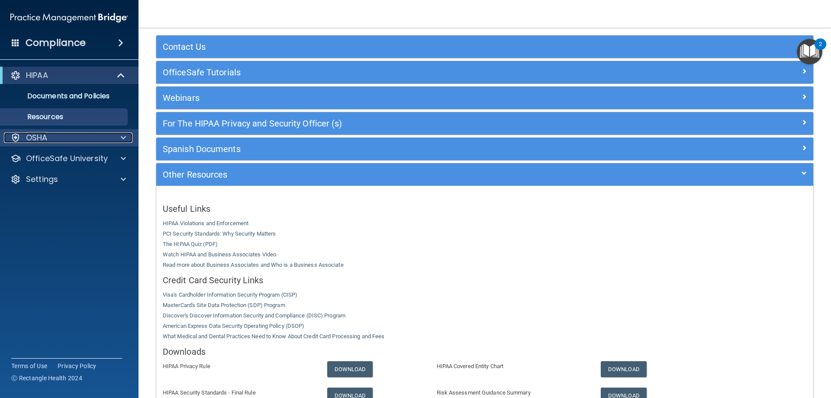
click at [77, 132] on div "OSHA" at bounding box center [57, 137] width 107 height 10
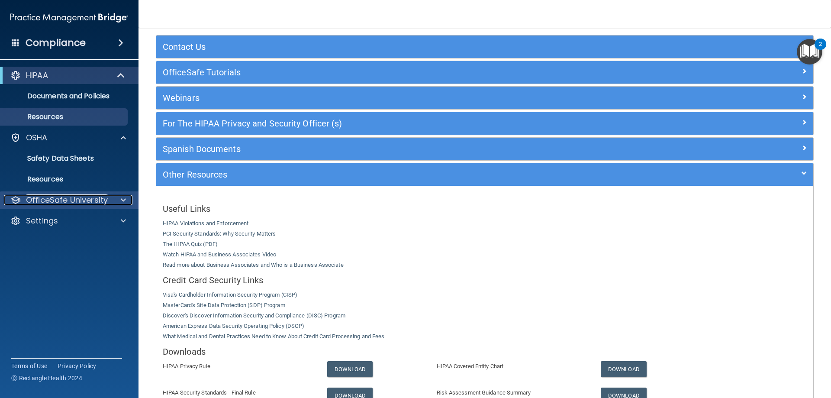
click at [80, 203] on p "OfficeSafe University" at bounding box center [67, 200] width 82 height 10
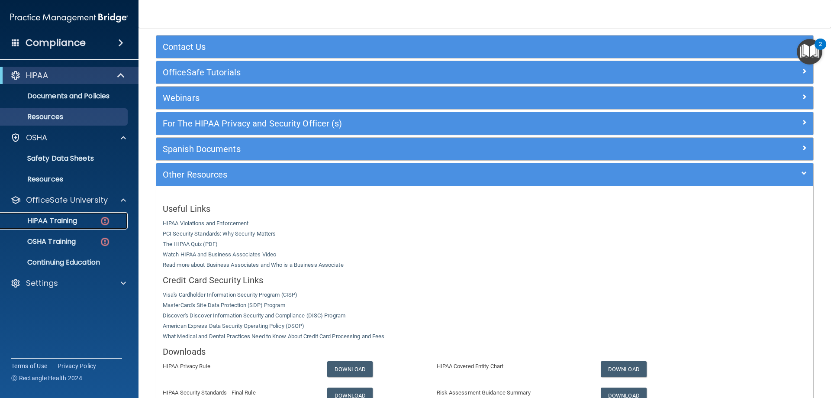
click at [80, 226] on link "HIPAA Training" at bounding box center [59, 220] width 136 height 17
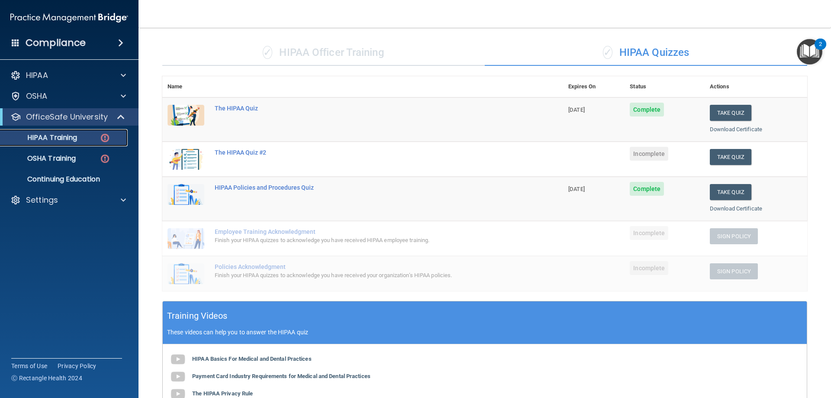
scroll to position [43, 0]
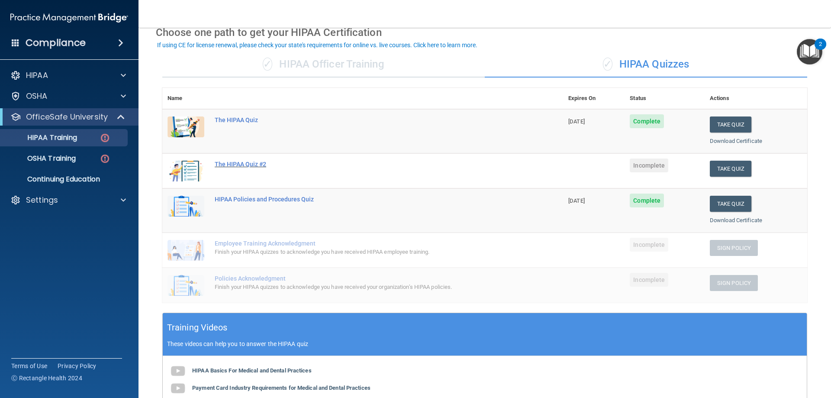
click at [248, 161] on div "The HIPAA Quiz #2" at bounding box center [367, 163] width 305 height 7
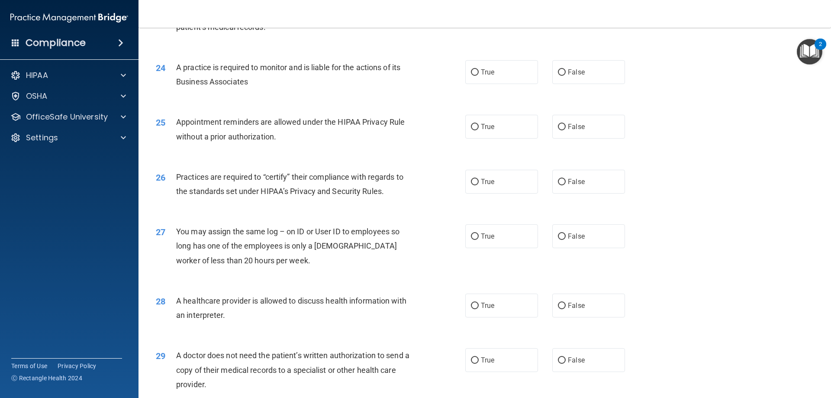
scroll to position [1486, 0]
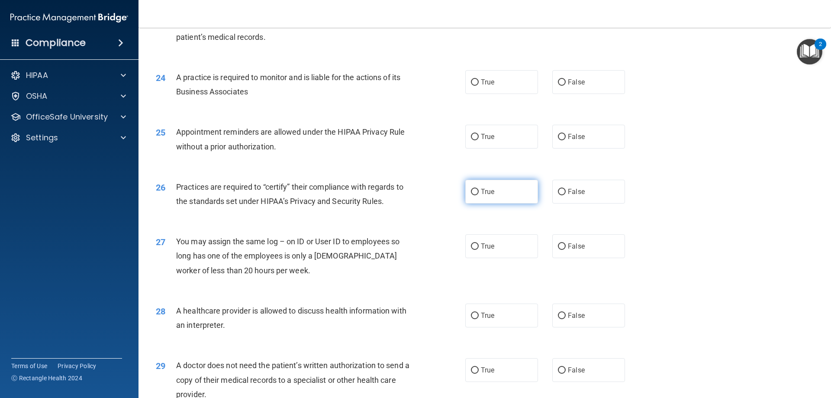
click at [490, 201] on label "True" at bounding box center [501, 192] width 73 height 24
click at [478, 195] on input "True" at bounding box center [475, 192] width 8 height 6
radio input "true"
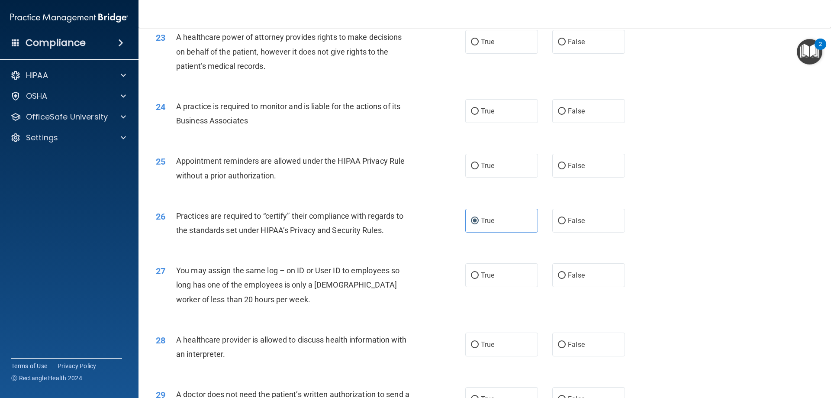
scroll to position [1443, 0]
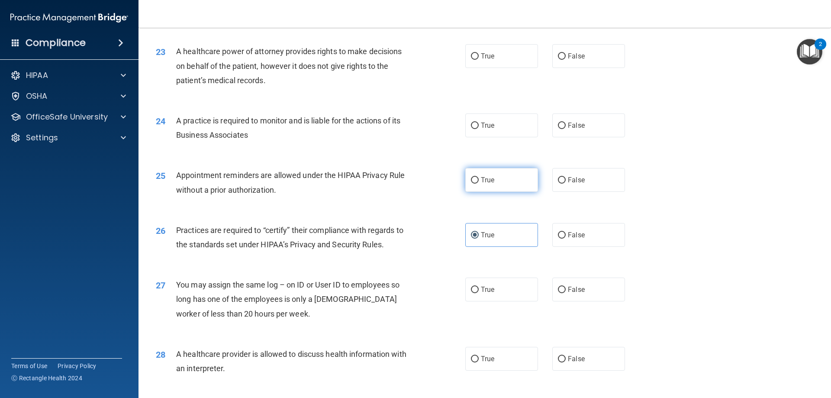
click at [498, 188] on label "True" at bounding box center [501, 180] width 73 height 24
click at [478, 183] on input "True" at bounding box center [475, 180] width 8 height 6
radio input "true"
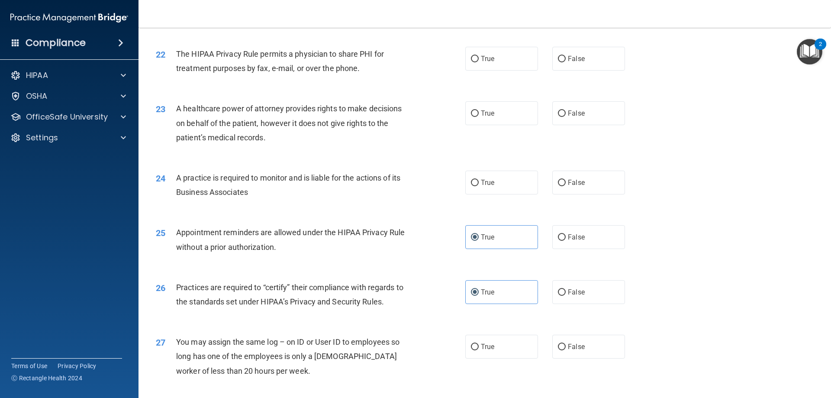
scroll to position [1357, 0]
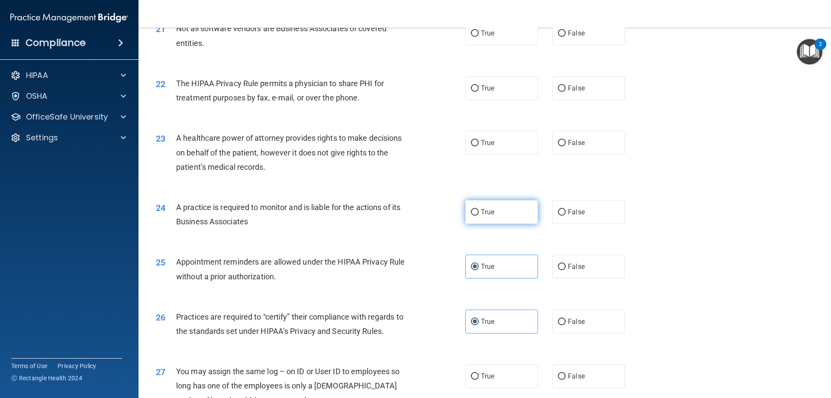
click at [486, 217] on label "True" at bounding box center [501, 212] width 73 height 24
click at [478, 215] on input "True" at bounding box center [475, 212] width 8 height 6
radio input "true"
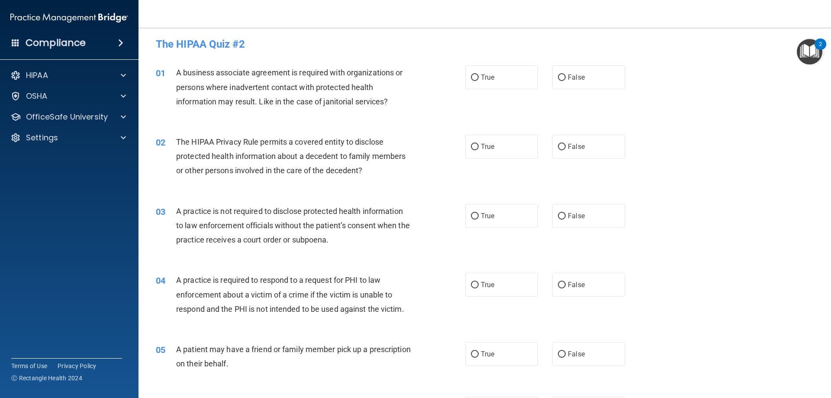
scroll to position [0, 0]
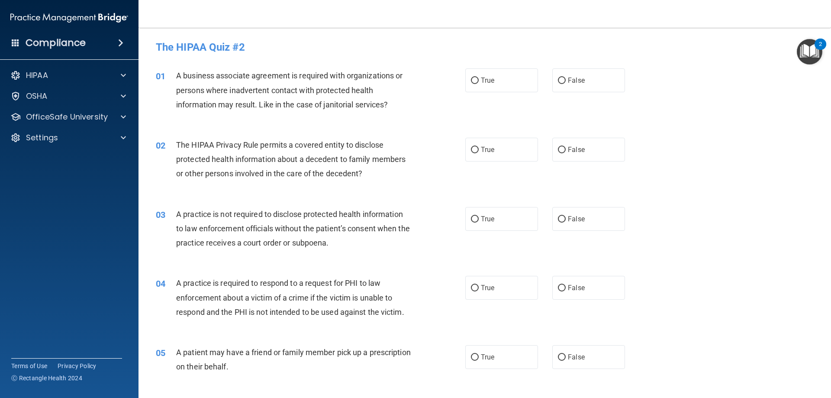
click at [102, 108] on div "HIPAA Documents and Policies Report an Incident Business Associates Emergency P…" at bounding box center [69, 108] width 139 height 90
click at [112, 118] on div at bounding box center [122, 117] width 22 height 10
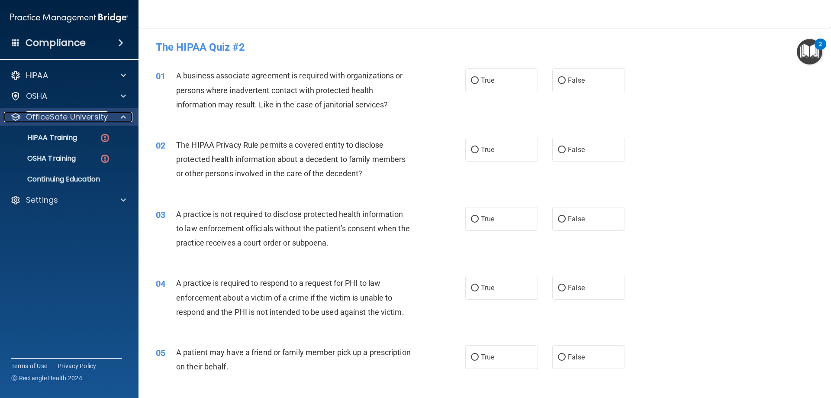
click at [106, 115] on p "OfficeSafe University" at bounding box center [67, 117] width 82 height 10
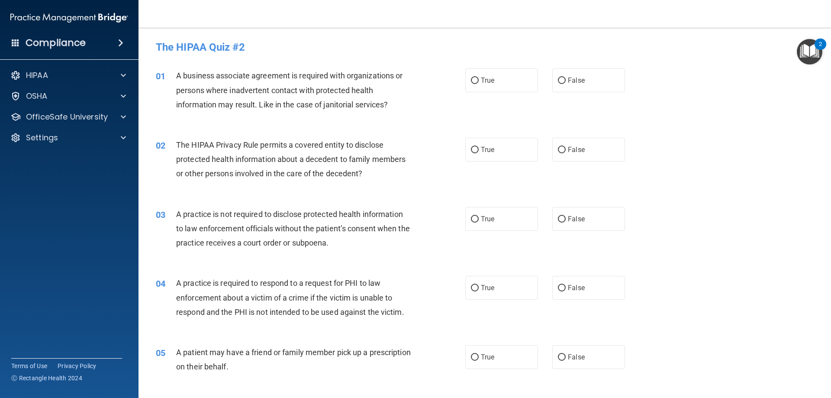
click at [412, 102] on div "A business associate agreement is required with organizations or persons where …" at bounding box center [297, 89] width 242 height 43
click at [83, 119] on p "OfficeSafe University" at bounding box center [67, 117] width 82 height 10
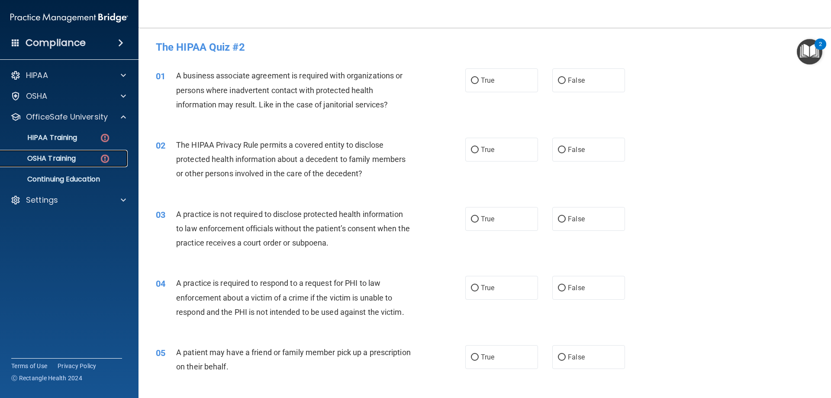
click at [69, 161] on p "OSHA Training" at bounding box center [41, 158] width 70 height 9
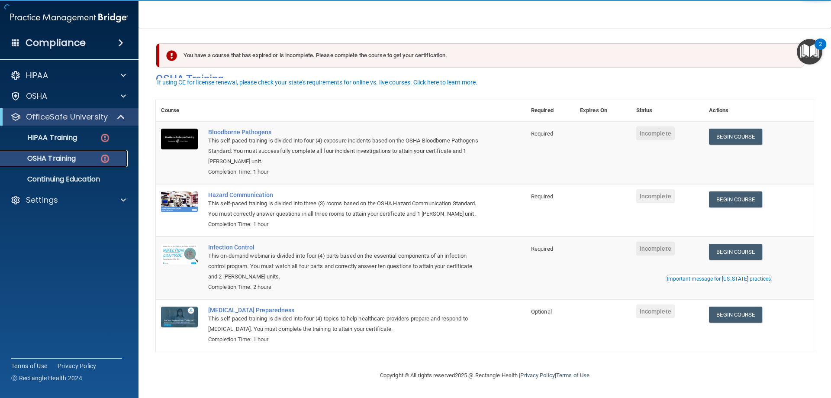
scroll to position [11, 0]
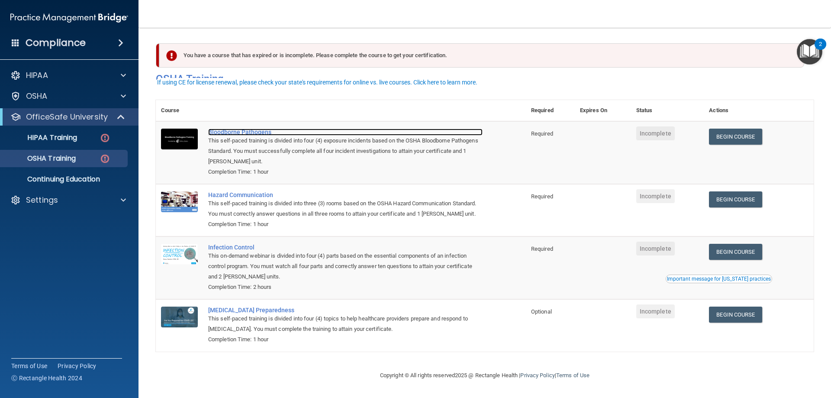
click at [251, 128] on div "Bloodborne Pathogens" at bounding box center [345, 131] width 274 height 7
